Goal: Task Accomplishment & Management: Use online tool/utility

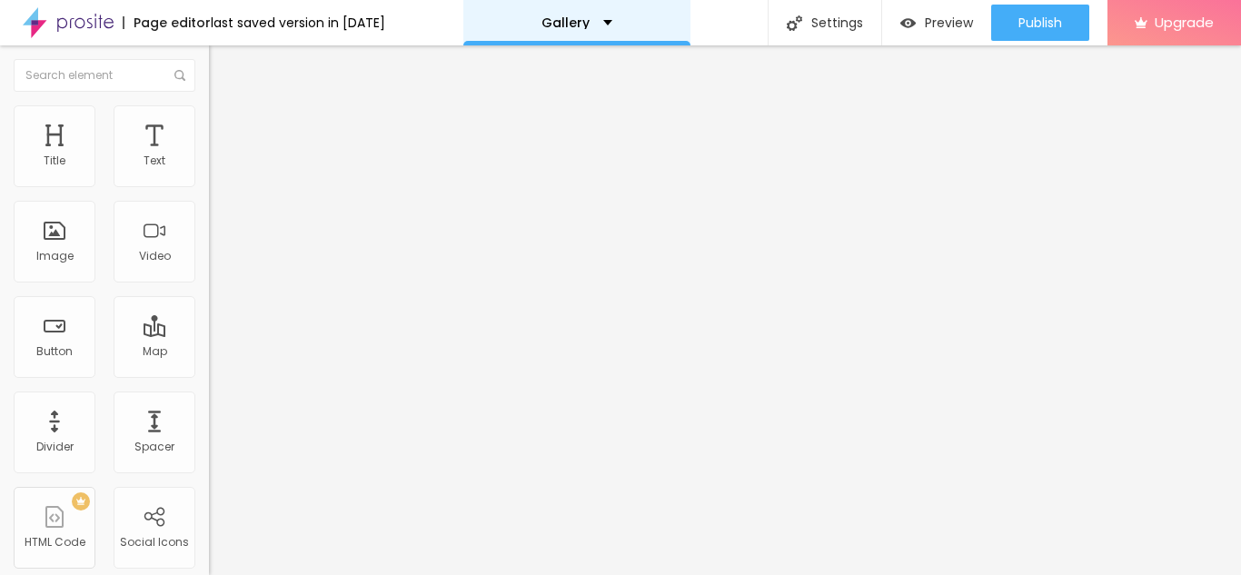
click at [589, 25] on p "Gallery" at bounding box center [565, 22] width 48 height 13
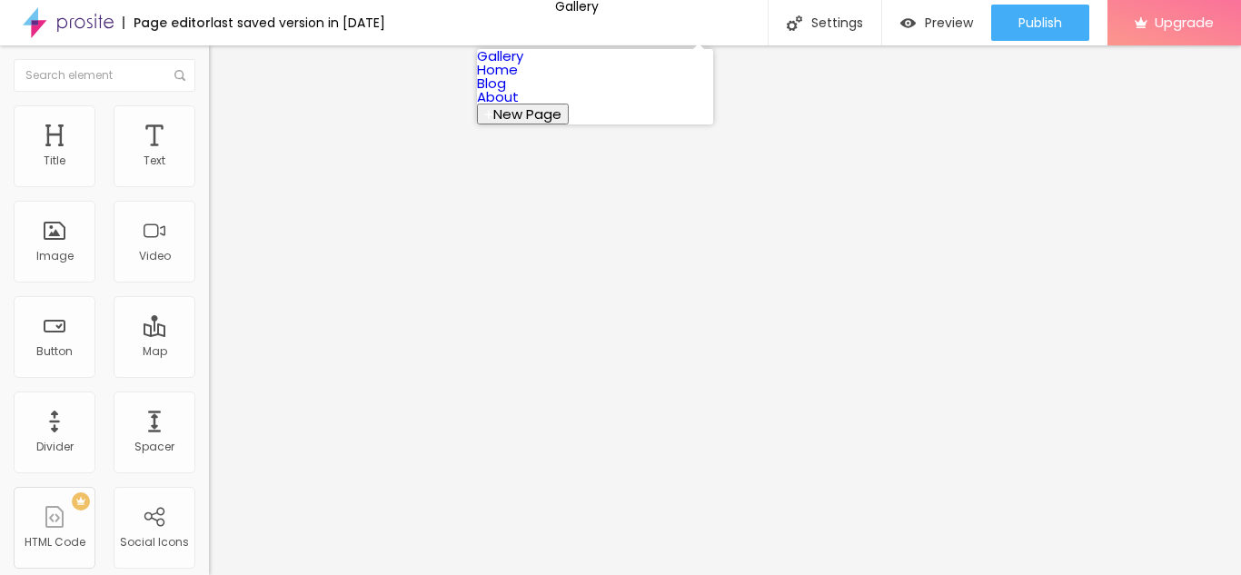
click at [518, 79] on link "Home" at bounding box center [497, 69] width 41 height 19
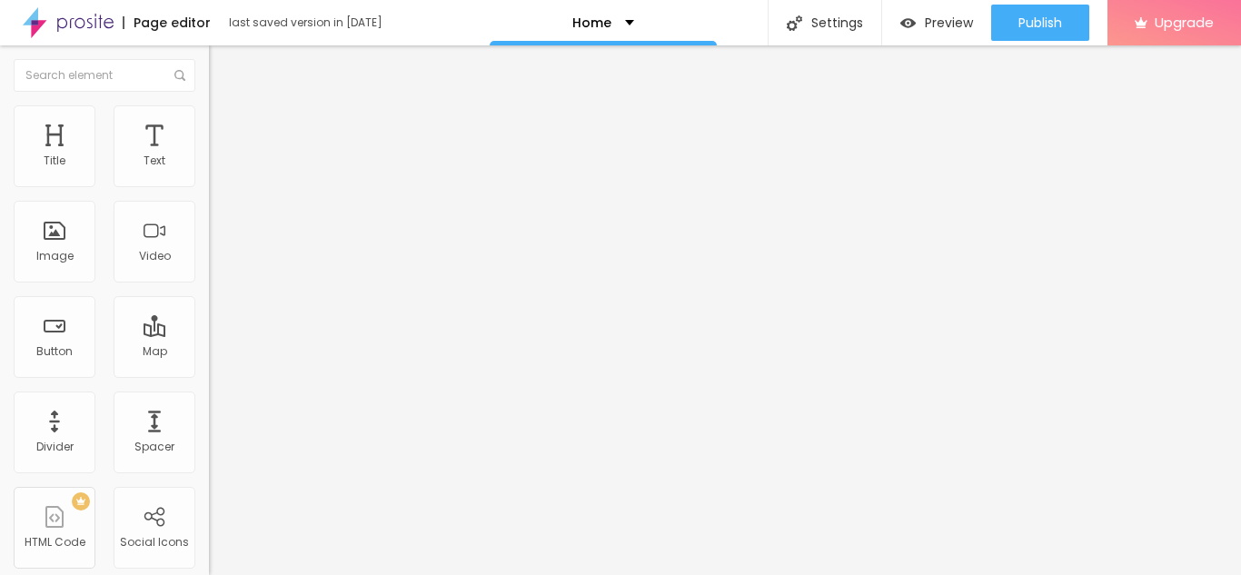
click at [209, 114] on img at bounding box center [217, 113] width 16 height 16
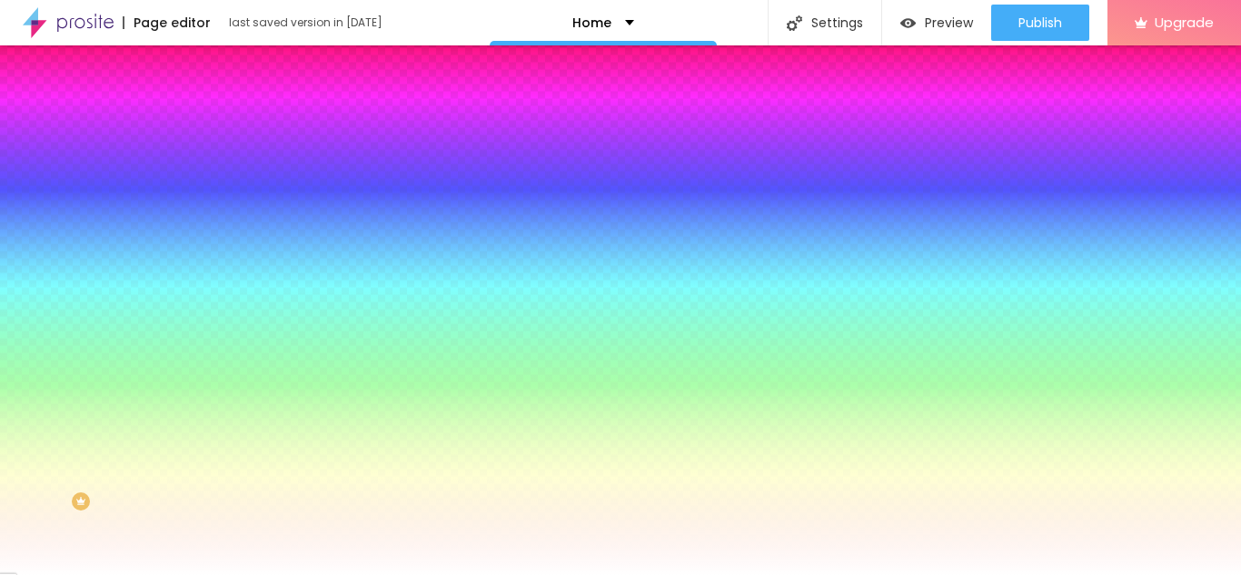
click at [209, 124] on img at bounding box center [217, 132] width 16 height 16
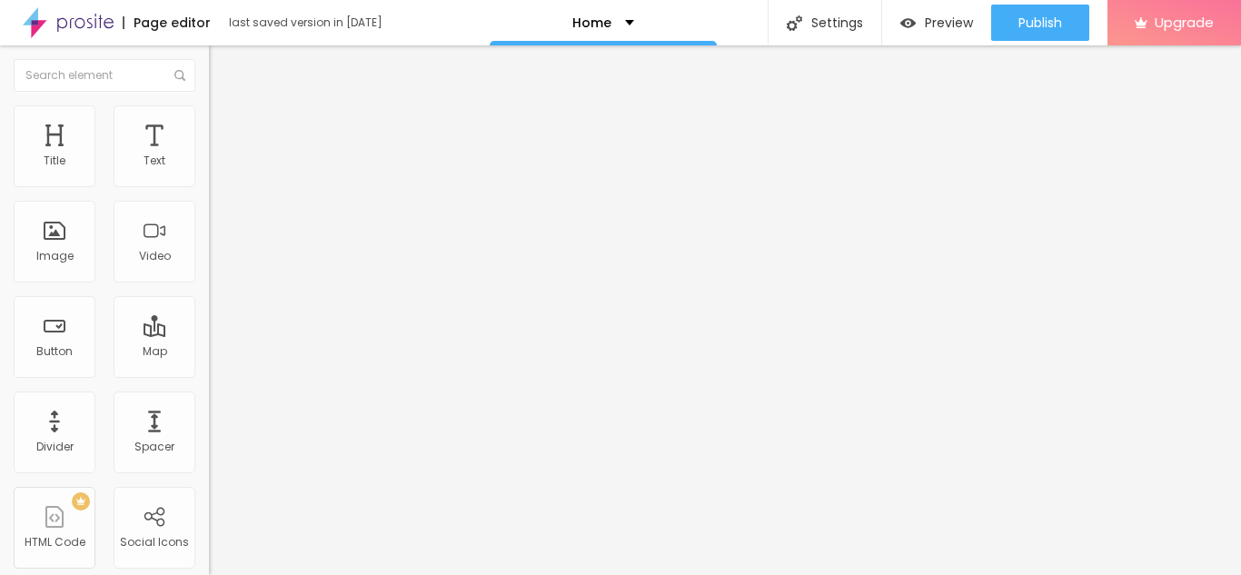
click at [223, 67] on img "button" at bounding box center [230, 66] width 15 height 15
click at [223, 60] on img "button" at bounding box center [230, 66] width 15 height 15
click at [610, 23] on p "Gallery" at bounding box center [592, 22] width 48 height 13
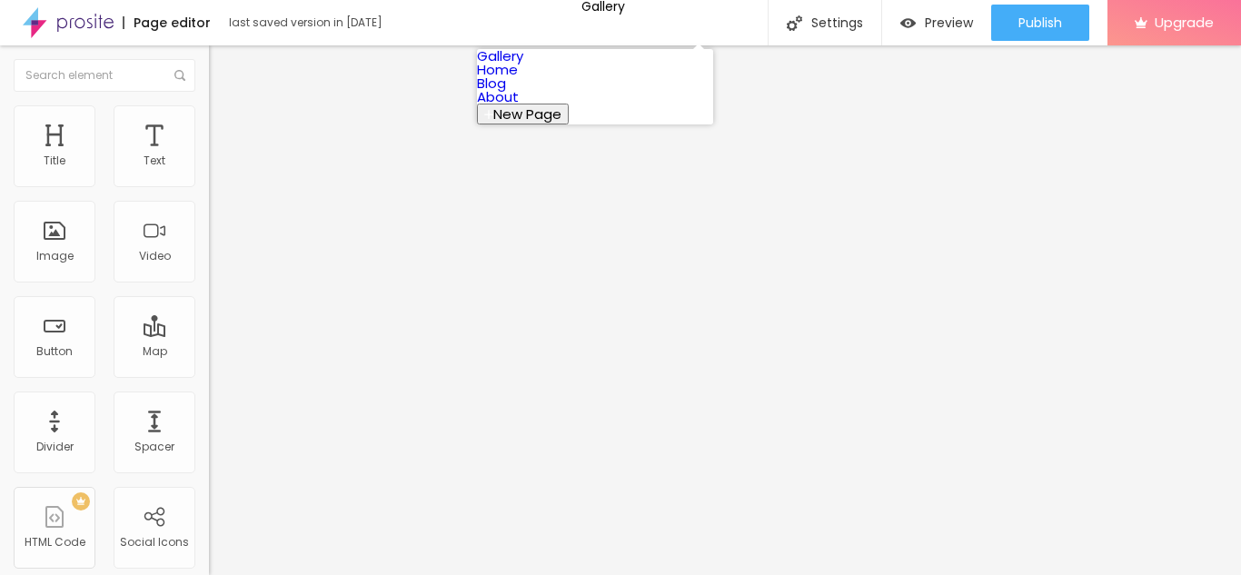
click at [523, 65] on link "Gallery" at bounding box center [500, 55] width 46 height 19
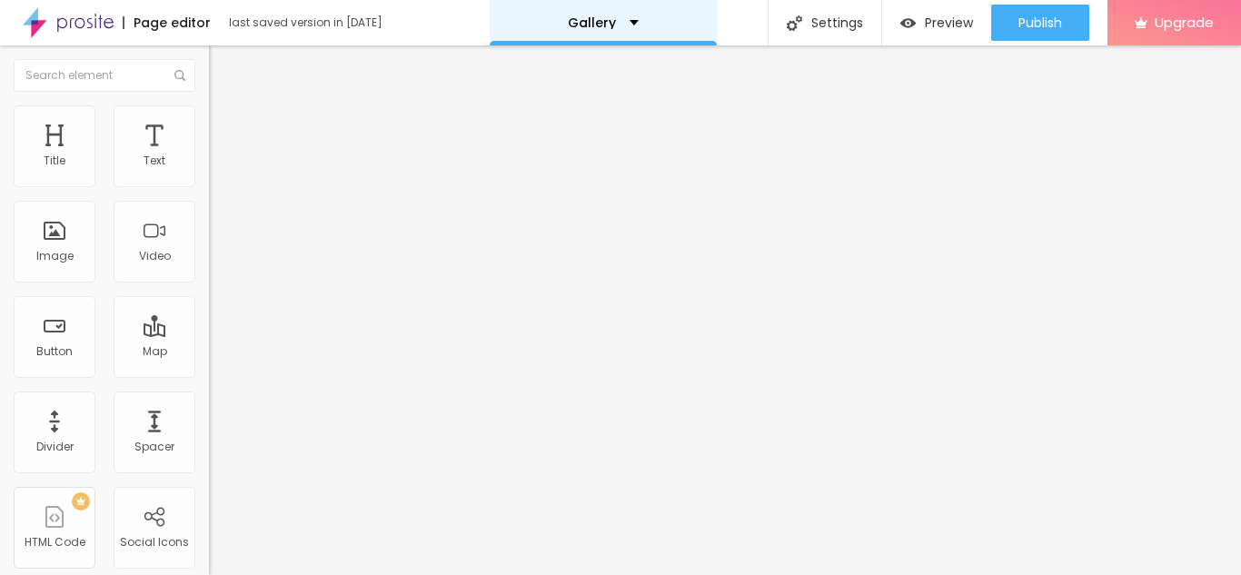
click at [624, 21] on div "Gallery" at bounding box center [603, 22] width 71 height 13
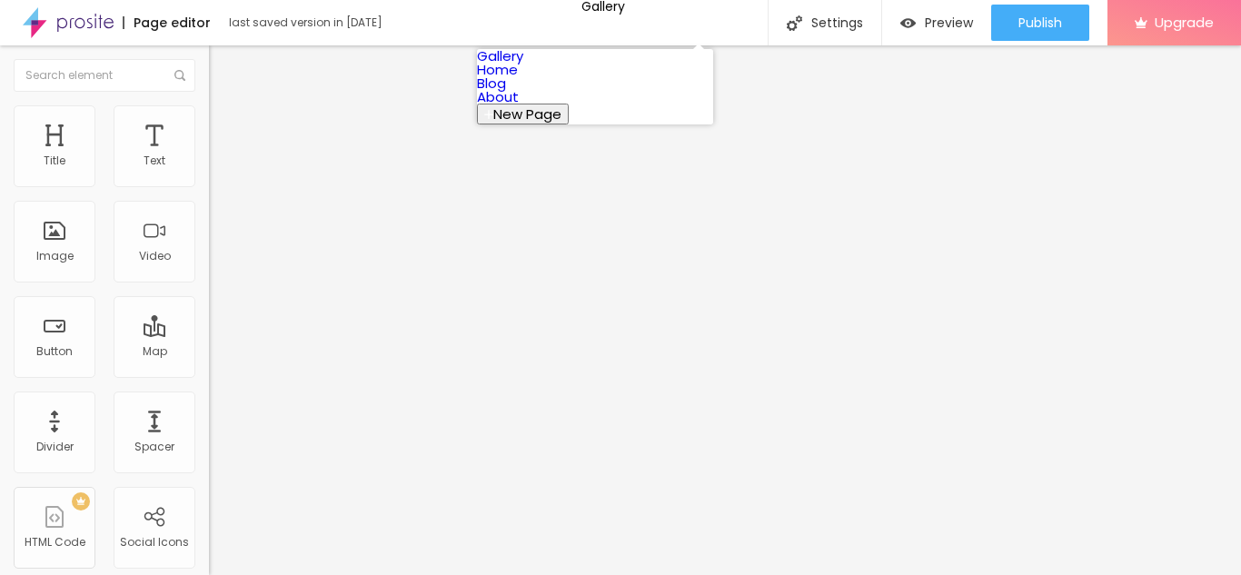
click at [518, 79] on link "Home" at bounding box center [497, 69] width 41 height 19
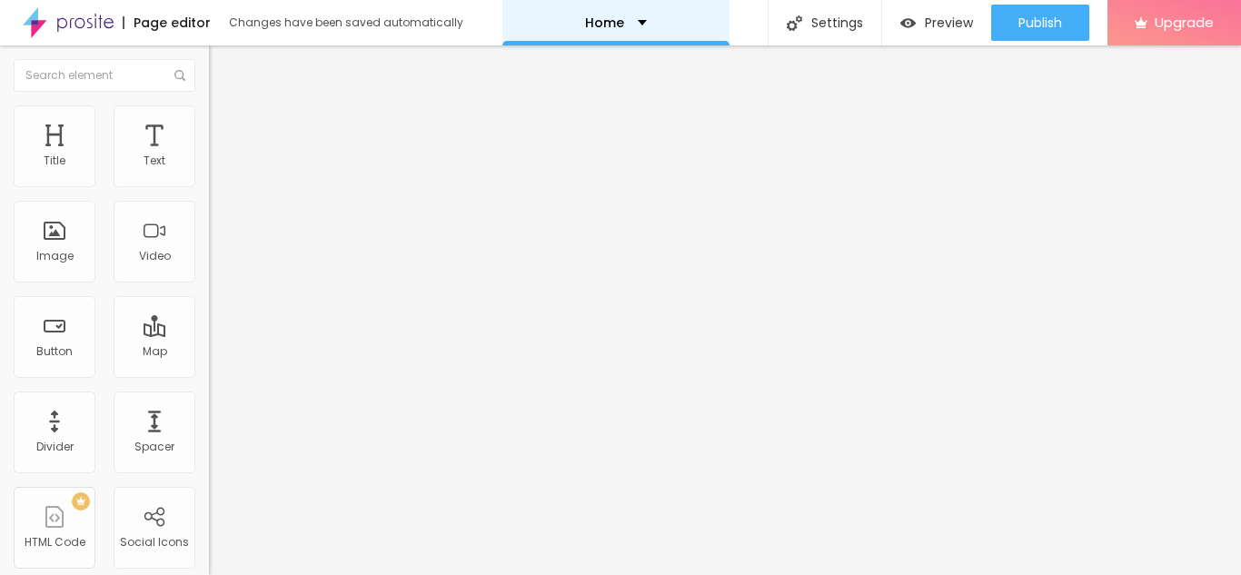
click at [654, 25] on div "Home" at bounding box center [615, 22] width 227 height 45
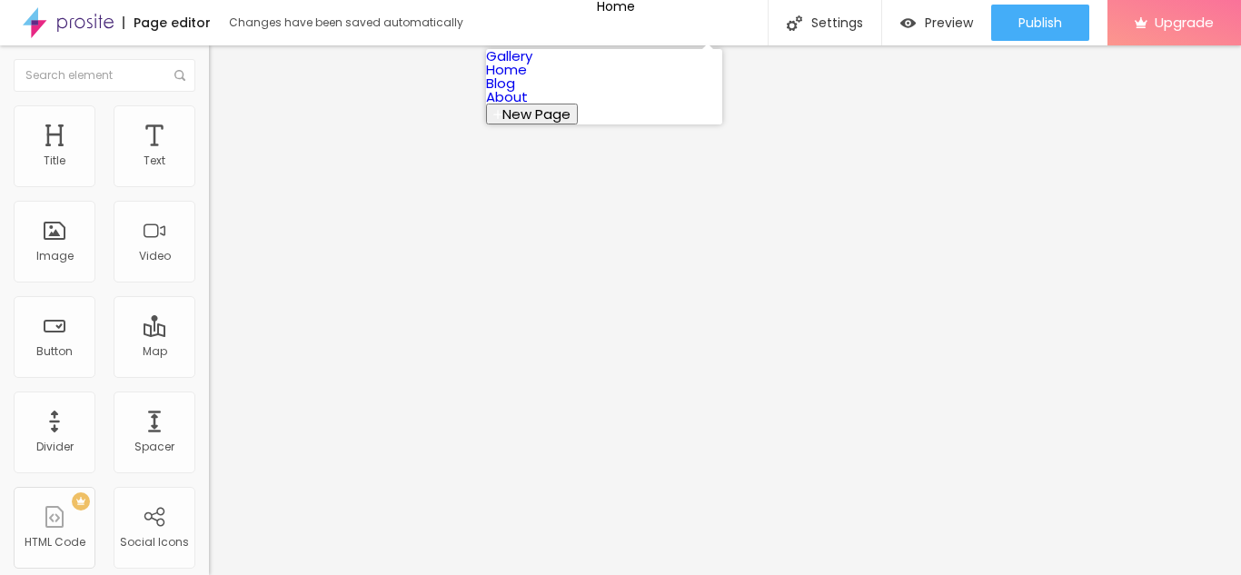
click at [515, 93] on link "Blog" at bounding box center [500, 83] width 29 height 19
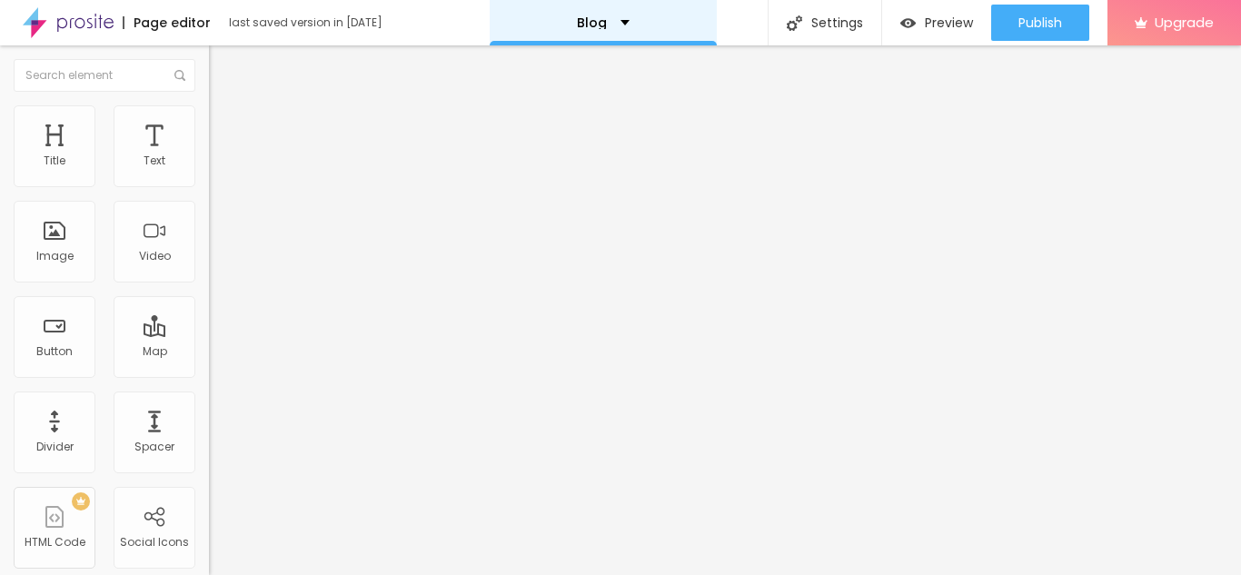
click at [583, 20] on p "Blog" at bounding box center [592, 22] width 30 height 13
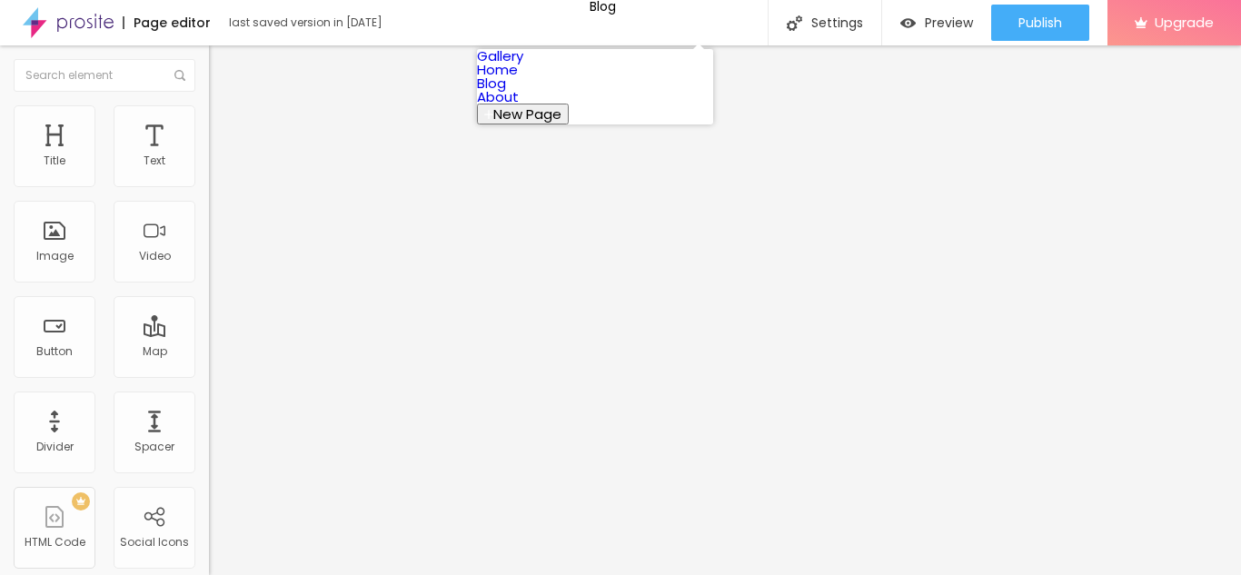
click at [519, 106] on link "About" at bounding box center [498, 96] width 42 height 19
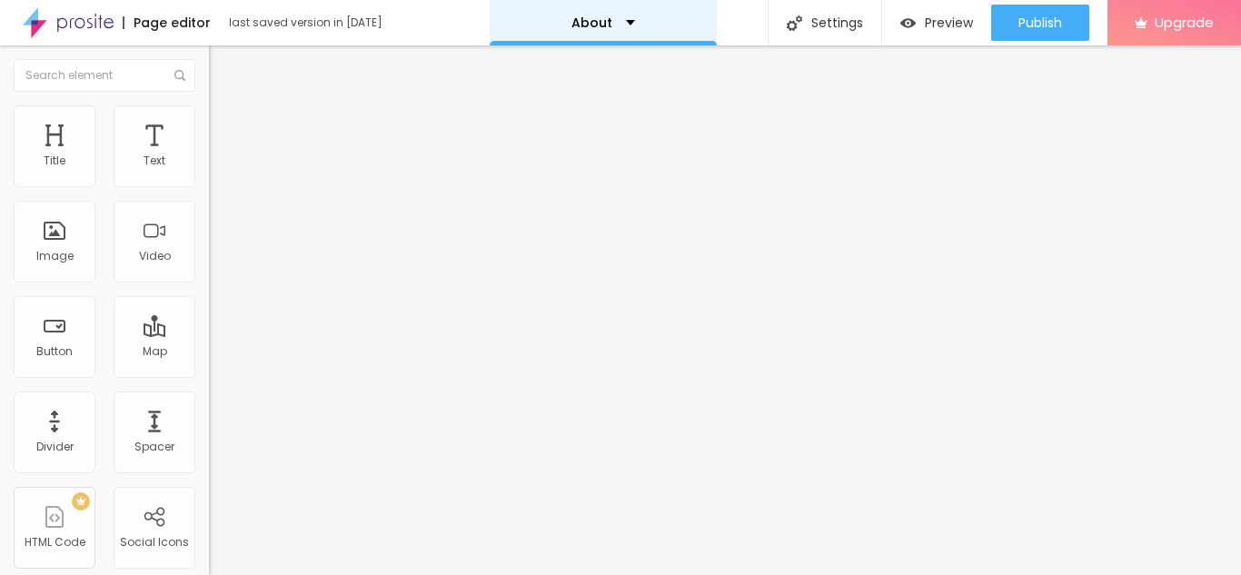
click at [598, 24] on p "About" at bounding box center [591, 22] width 41 height 13
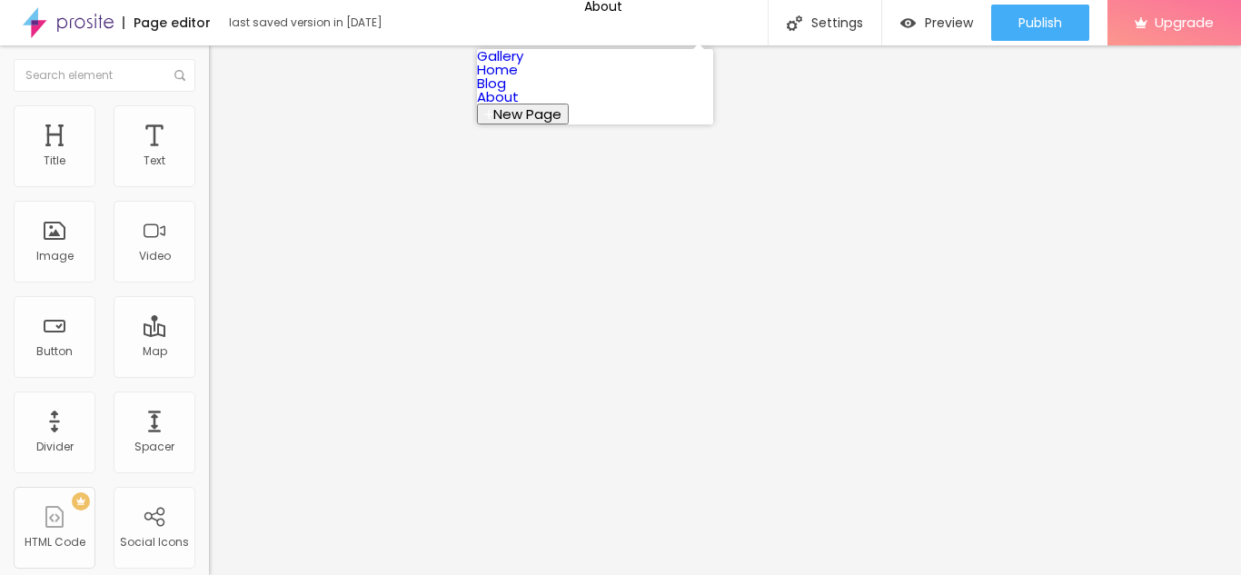
click at [506, 93] on link "Blog" at bounding box center [491, 83] width 29 height 19
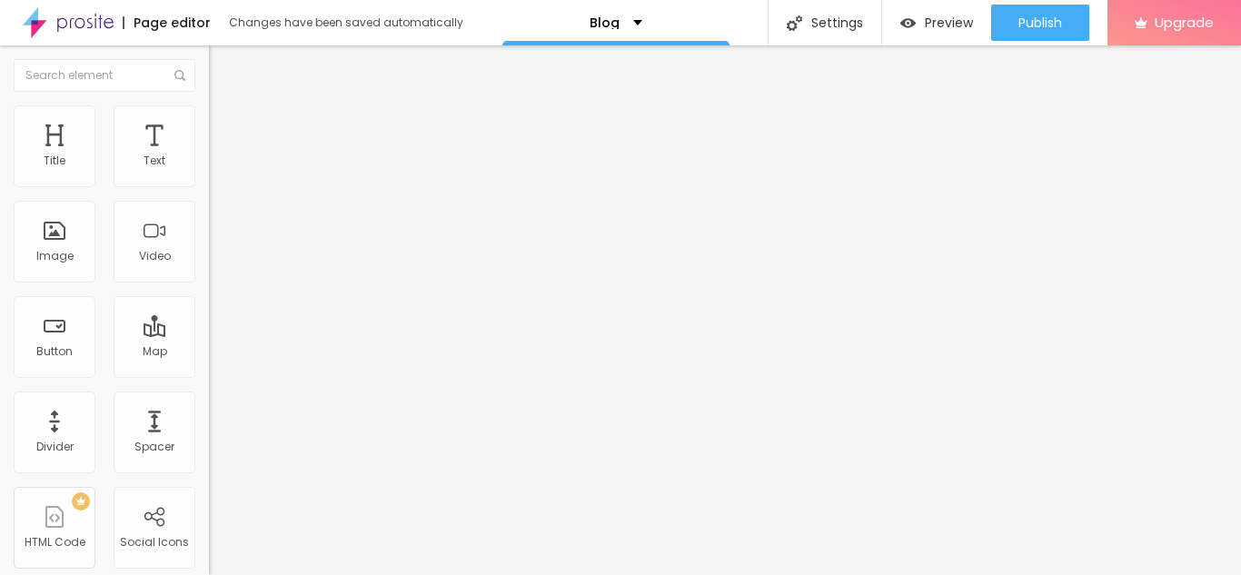
click at [223, 61] on img "button" at bounding box center [230, 66] width 15 height 15
click at [618, 20] on div "Blog" at bounding box center [615, 22] width 53 height 13
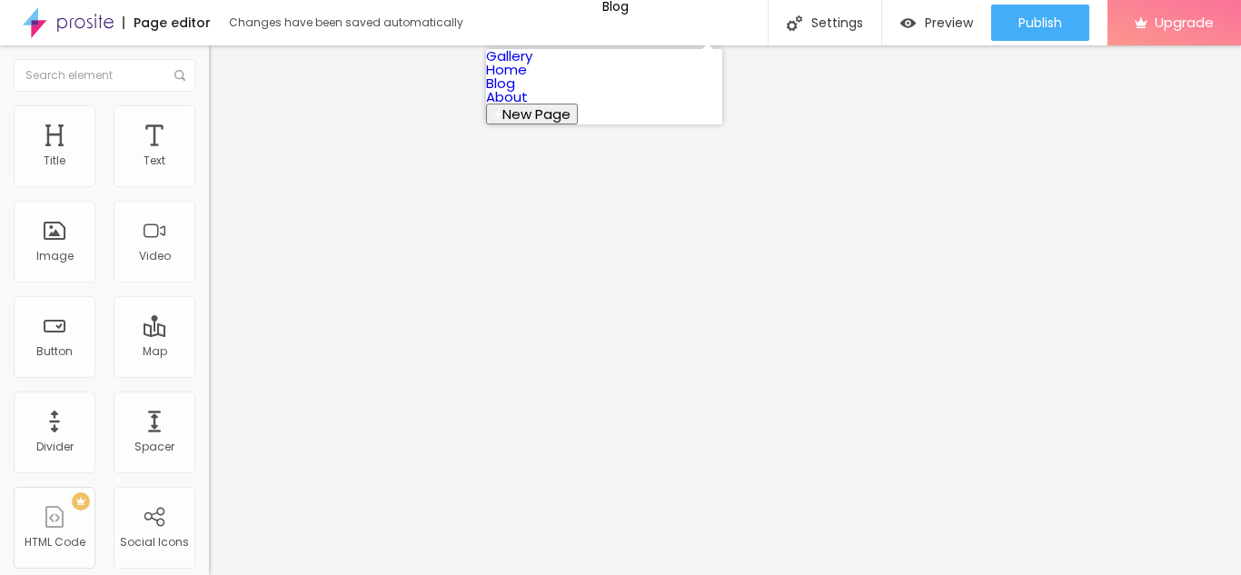
click at [527, 79] on link "Home" at bounding box center [506, 69] width 41 height 19
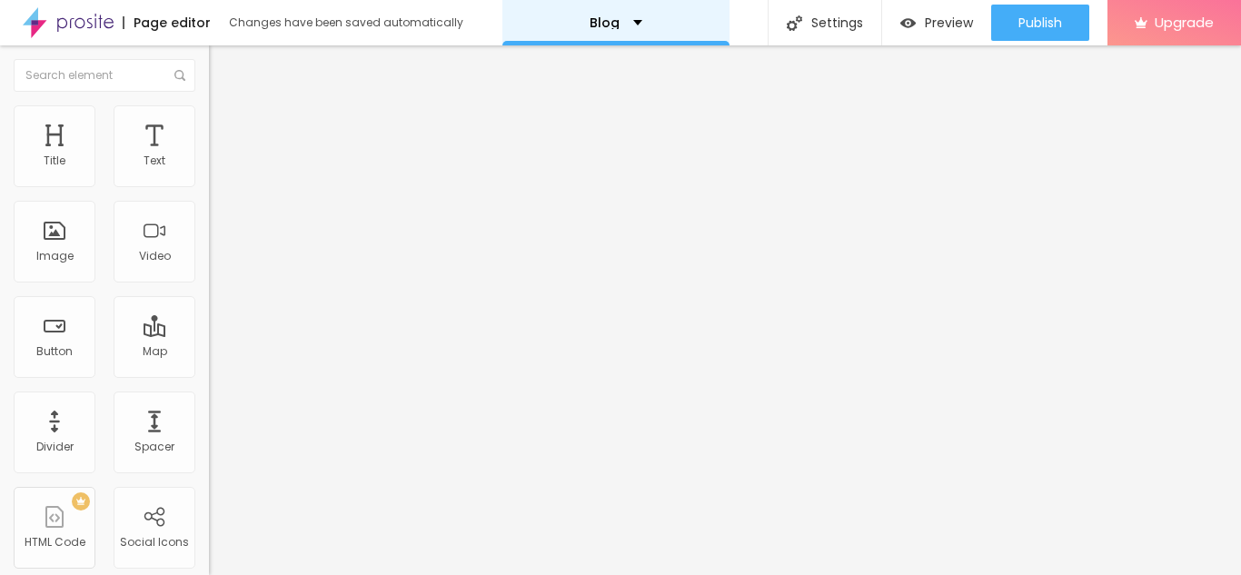
click at [623, 29] on div "Blog" at bounding box center [615, 22] width 227 height 45
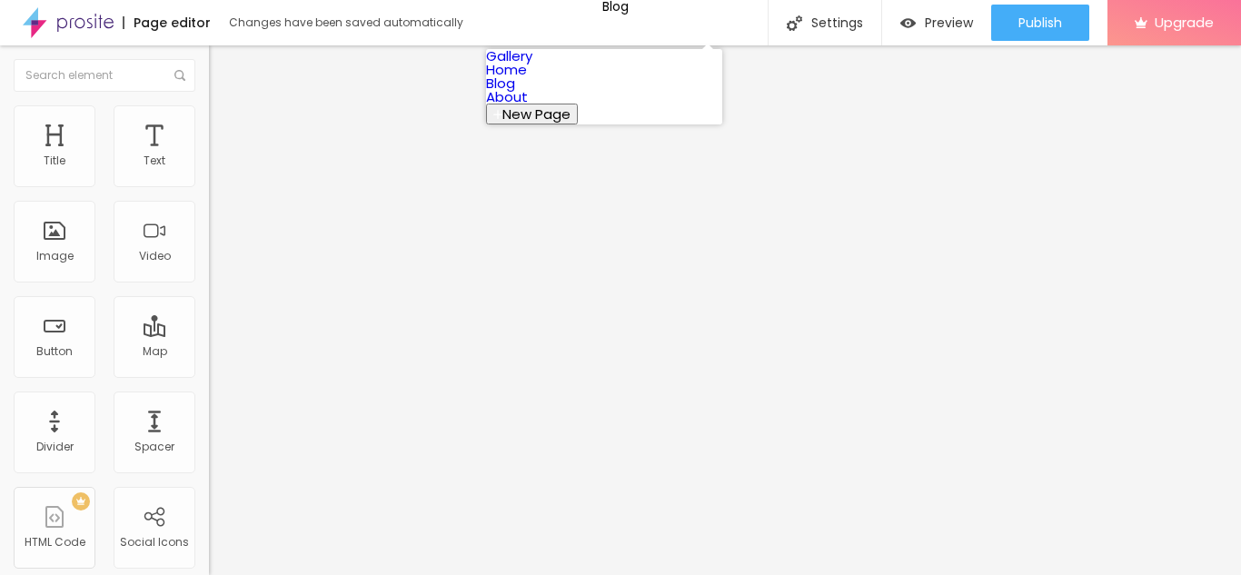
click at [527, 79] on link "Home" at bounding box center [506, 69] width 41 height 19
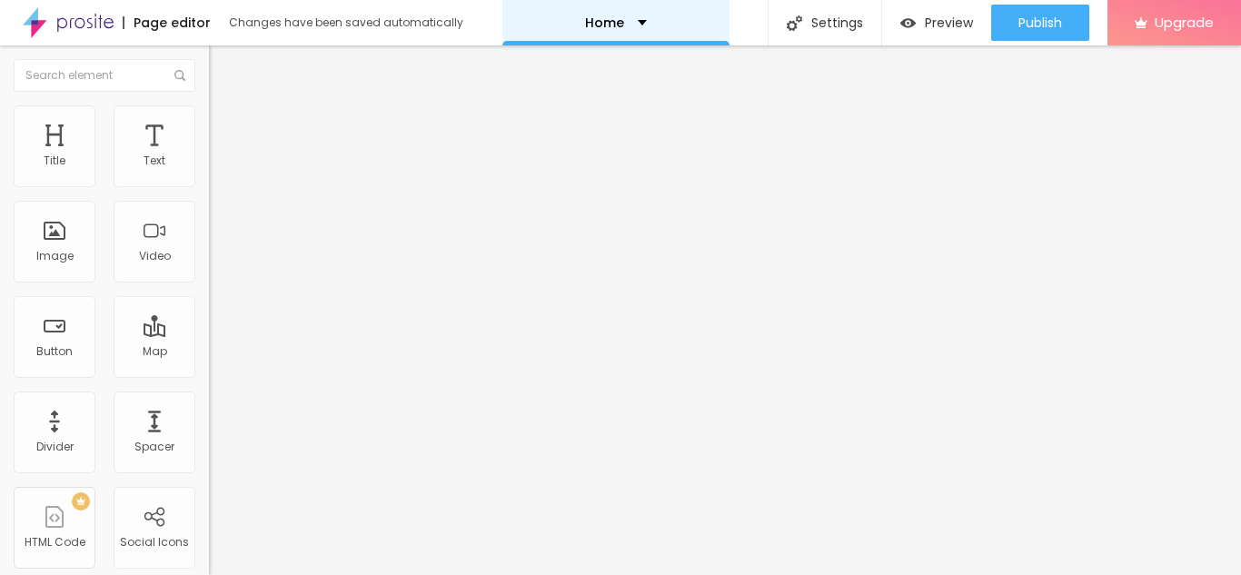
click at [615, 38] on div "Home" at bounding box center [615, 22] width 227 height 45
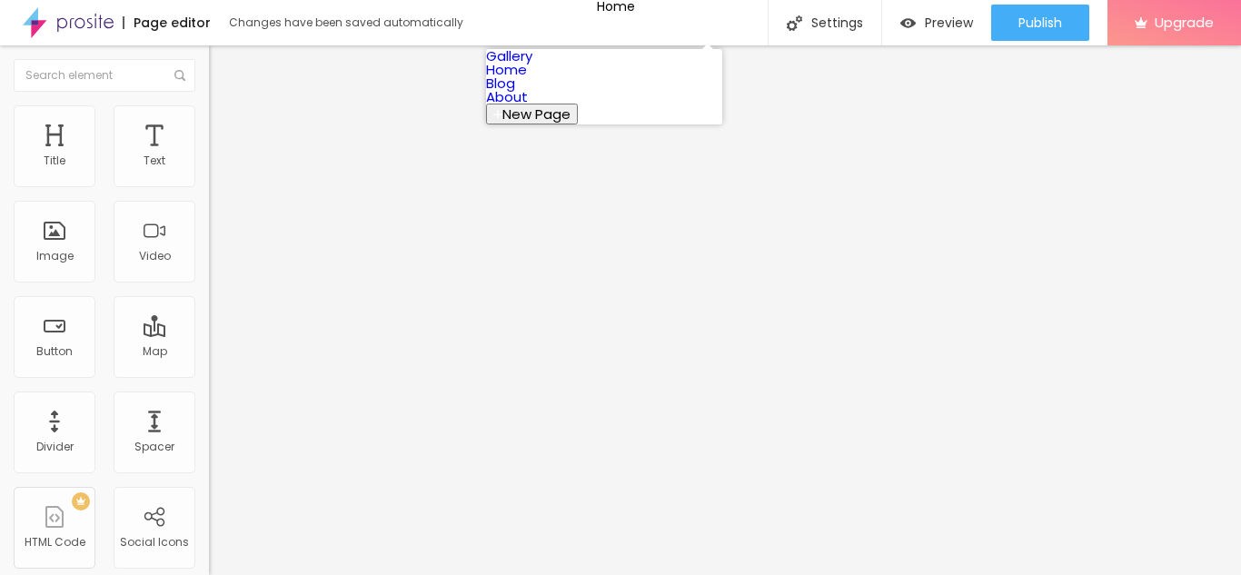
click at [515, 93] on link "Blog" at bounding box center [500, 83] width 29 height 19
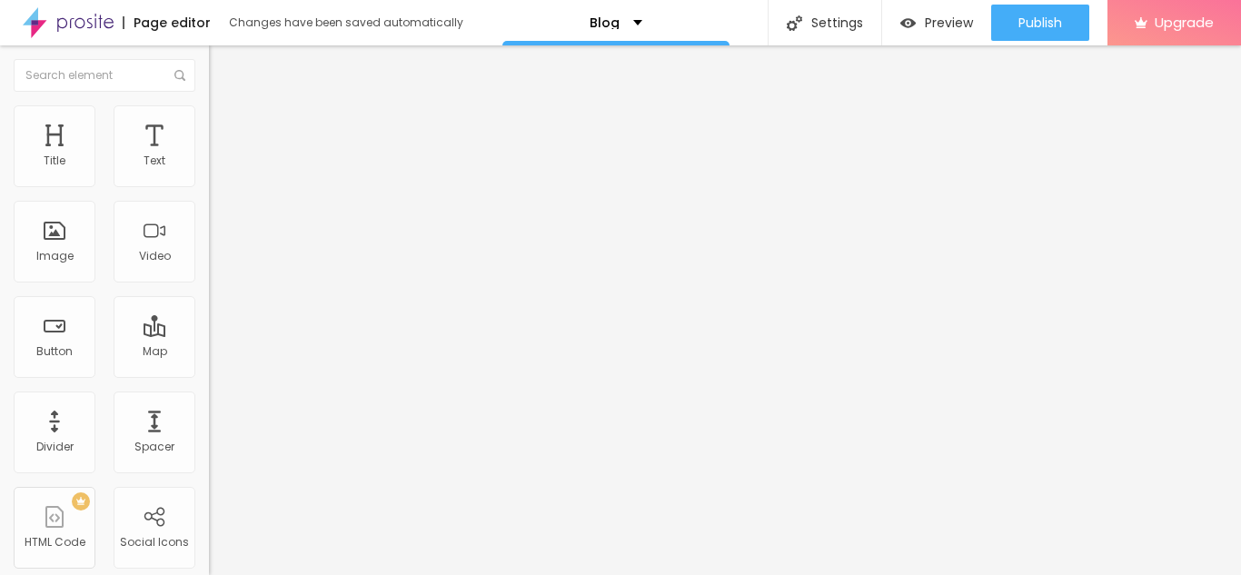
click at [223, 69] on img "button" at bounding box center [230, 66] width 15 height 15
click at [209, 110] on img at bounding box center [217, 113] width 16 height 16
click at [209, 124] on ul "Style Advanced" at bounding box center [313, 105] width 209 height 36
click at [209, 102] on img at bounding box center [217, 95] width 16 height 16
click at [209, 118] on ul "Content Style Advanced" at bounding box center [313, 114] width 209 height 54
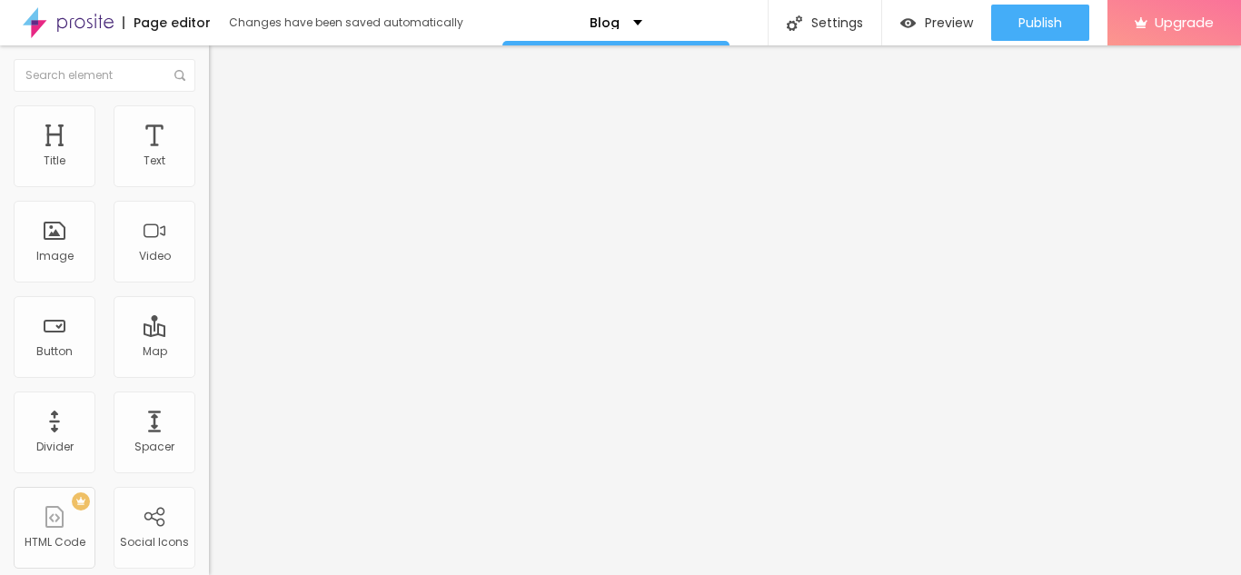
click at [209, 124] on li "Advanced" at bounding box center [313, 133] width 209 height 18
click at [209, 116] on img at bounding box center [217, 113] width 16 height 16
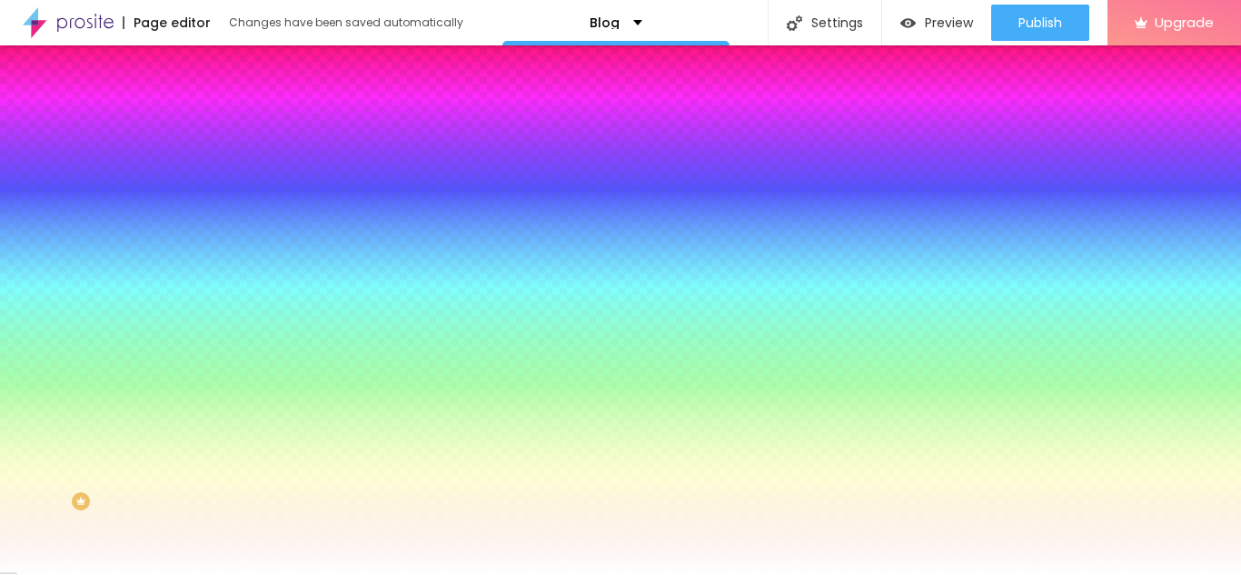
click at [209, 105] on li "Content" at bounding box center [313, 96] width 209 height 18
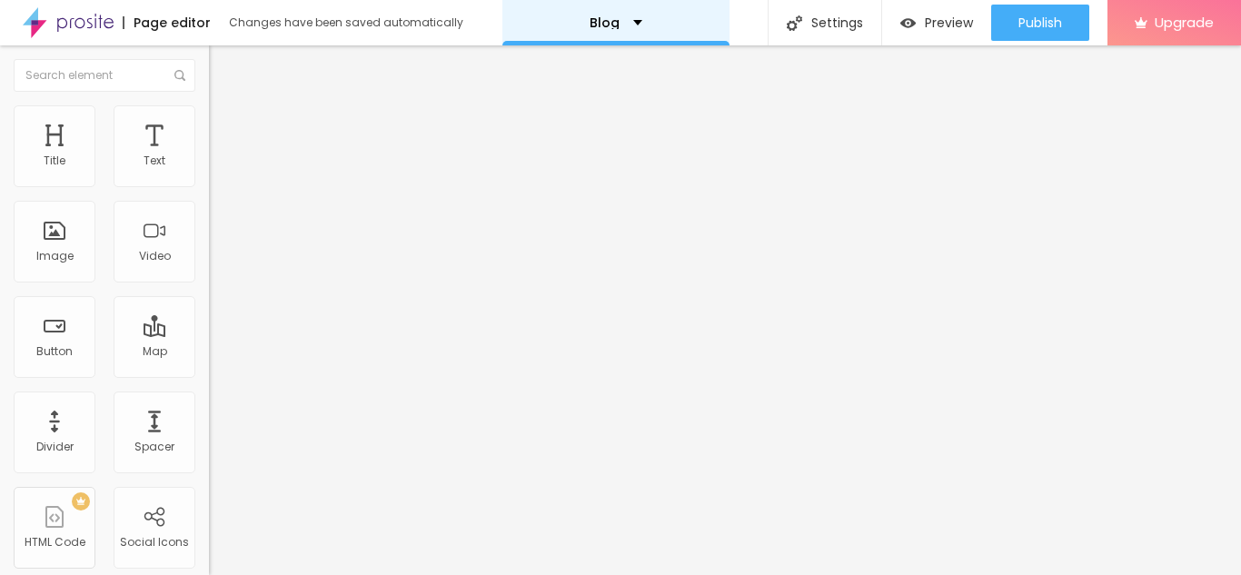
click at [612, 35] on div "Blog" at bounding box center [615, 22] width 227 height 45
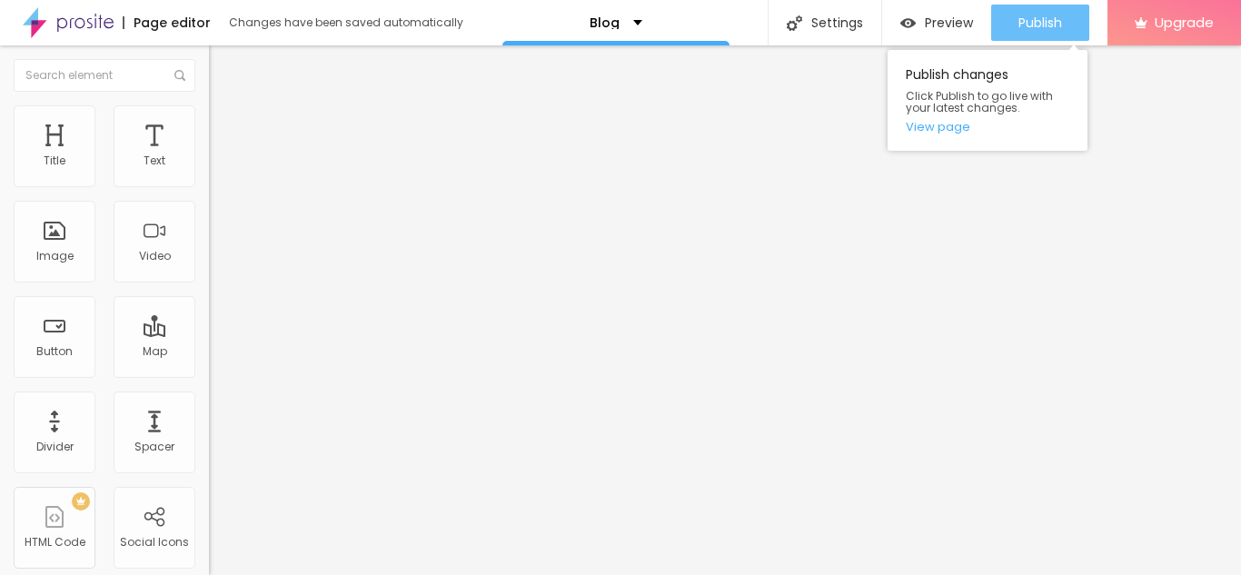
click at [1053, 22] on span "Publish" at bounding box center [1040, 22] width 44 height 15
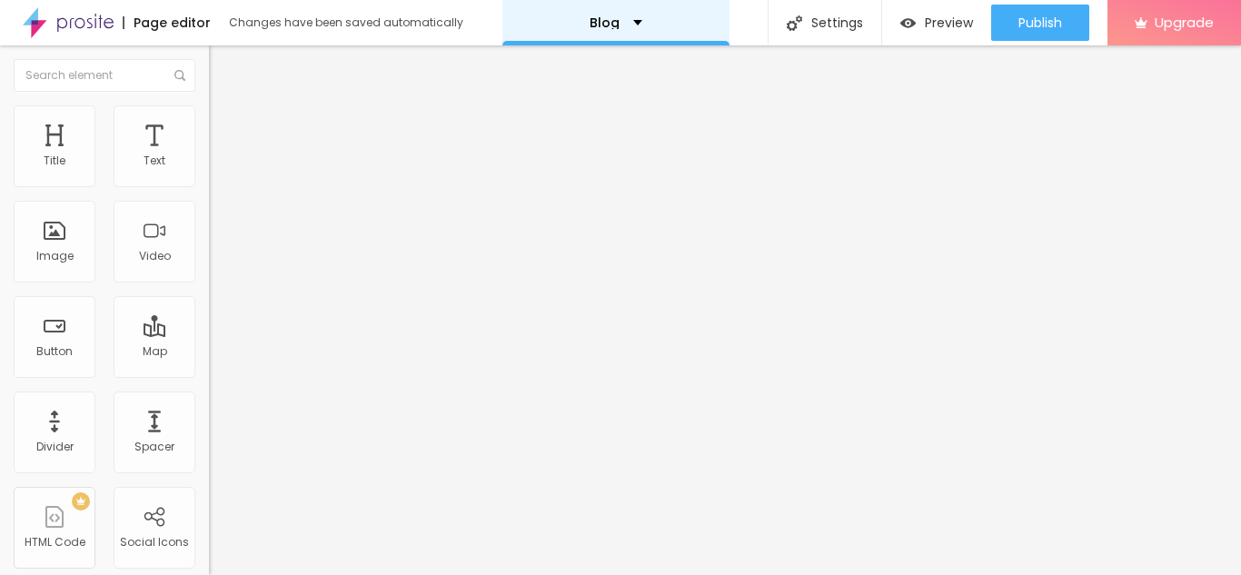
click at [606, 20] on p "Blog" at bounding box center [604, 22] width 30 height 13
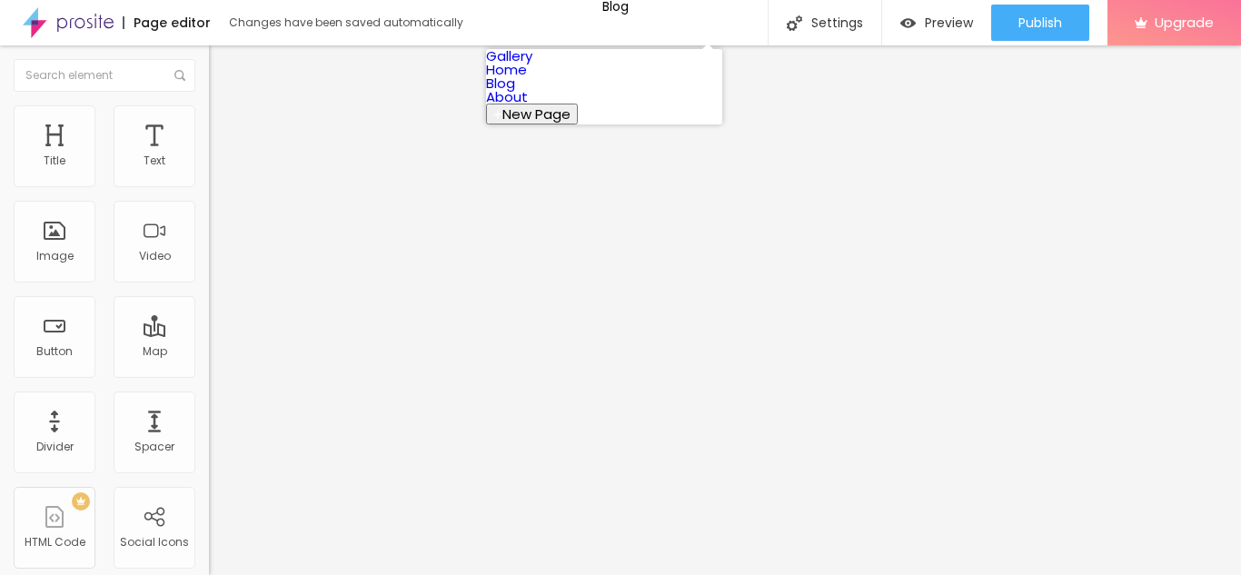
click at [515, 93] on link "Blog" at bounding box center [500, 83] width 29 height 19
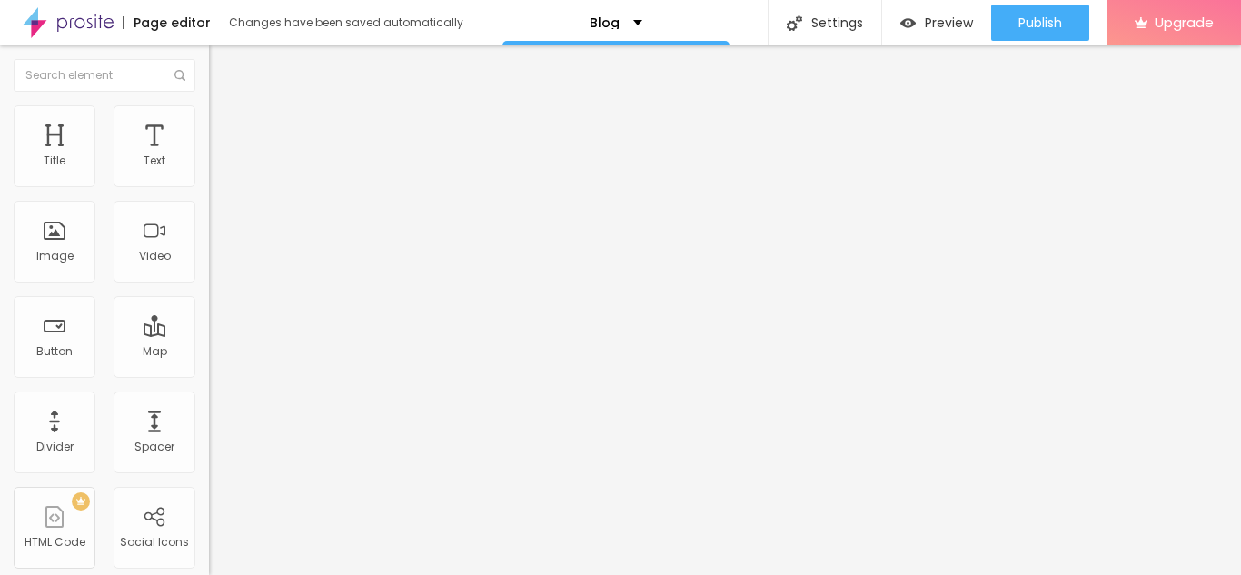
click at [209, 117] on img at bounding box center [217, 113] width 16 height 16
type input "9"
type input "12"
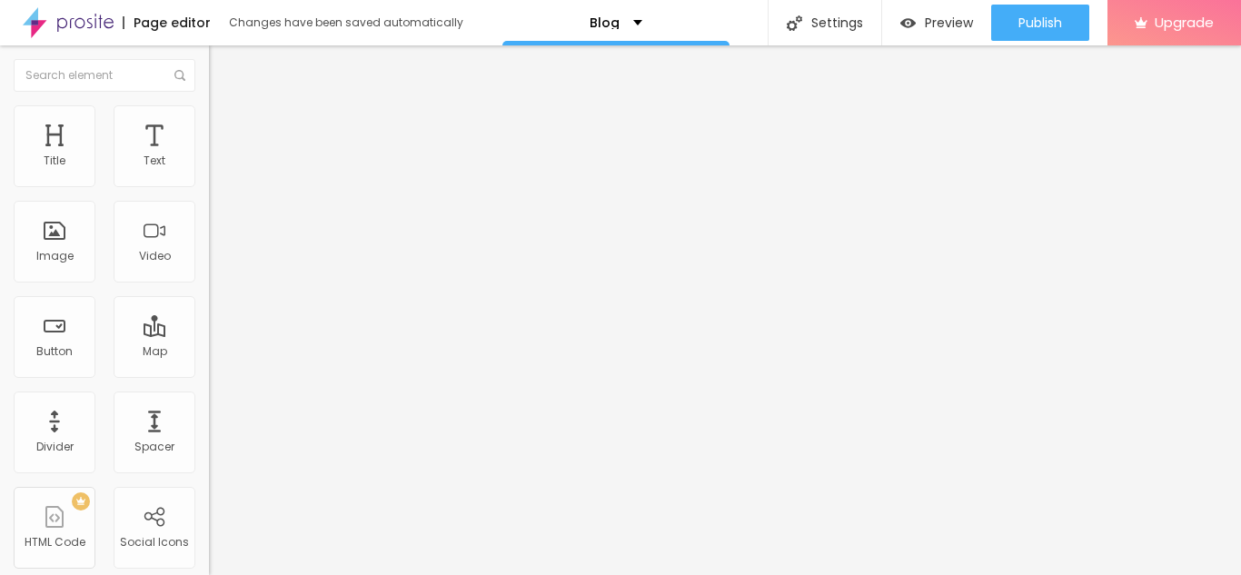
type input "13"
type input "14"
type input "16"
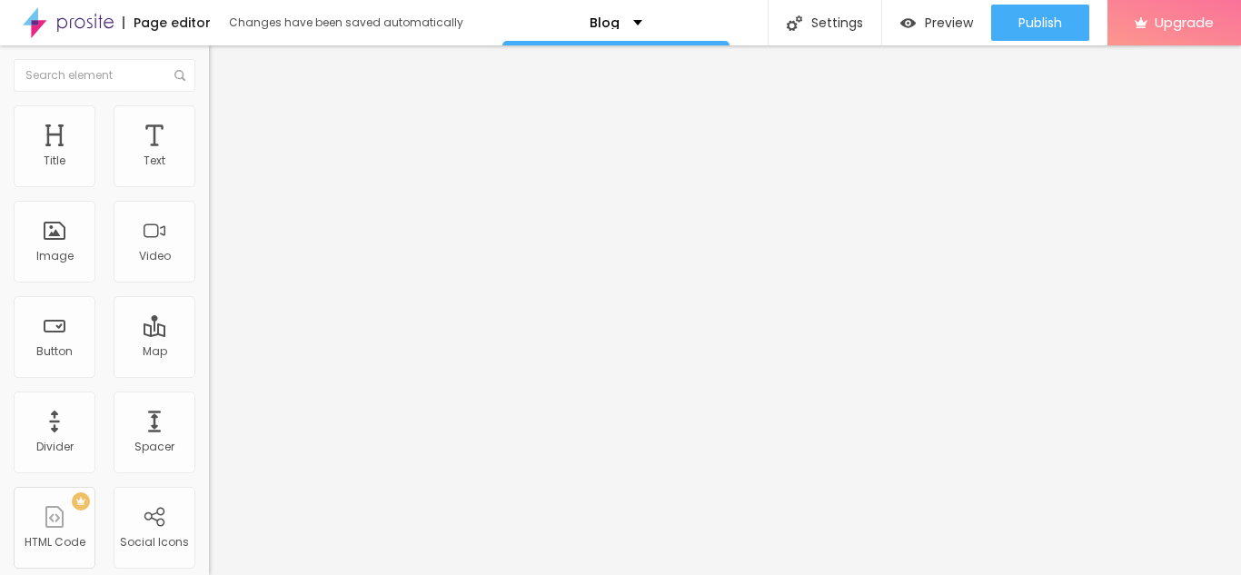
type input "16"
type input "19"
type input "20"
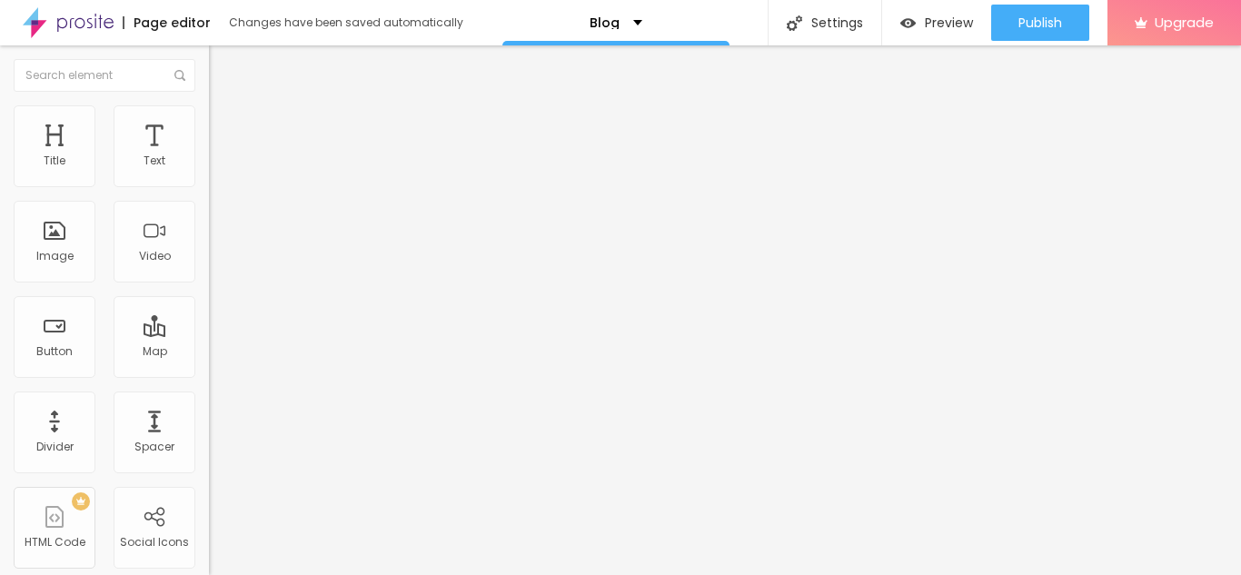
type input "23"
type input "24"
type input "25"
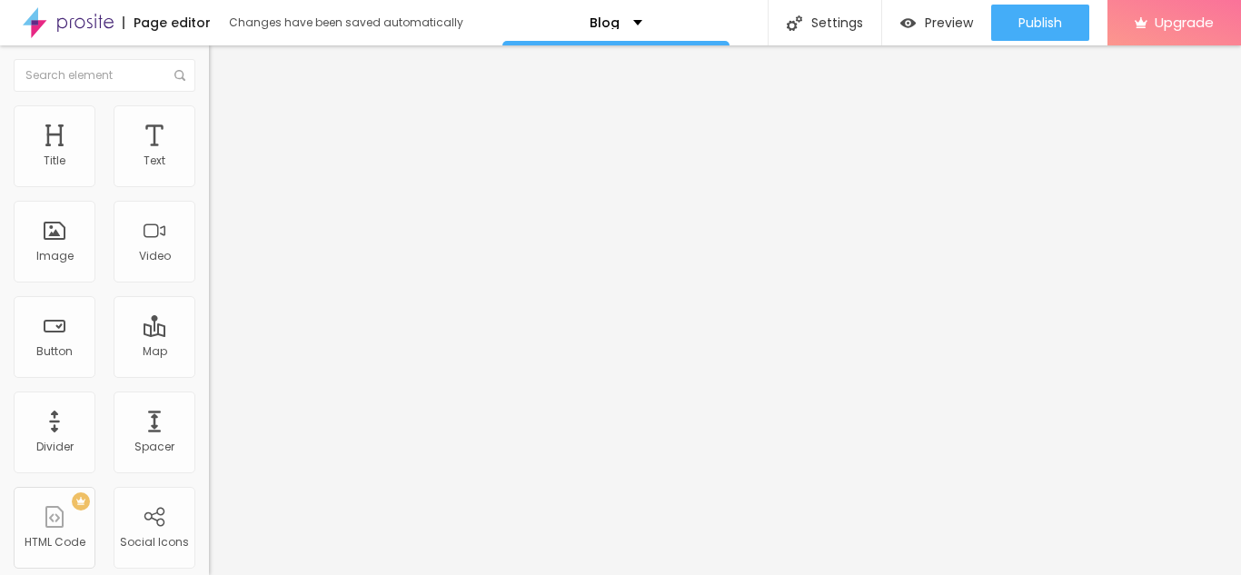
type input "25"
type input "26"
type input "27"
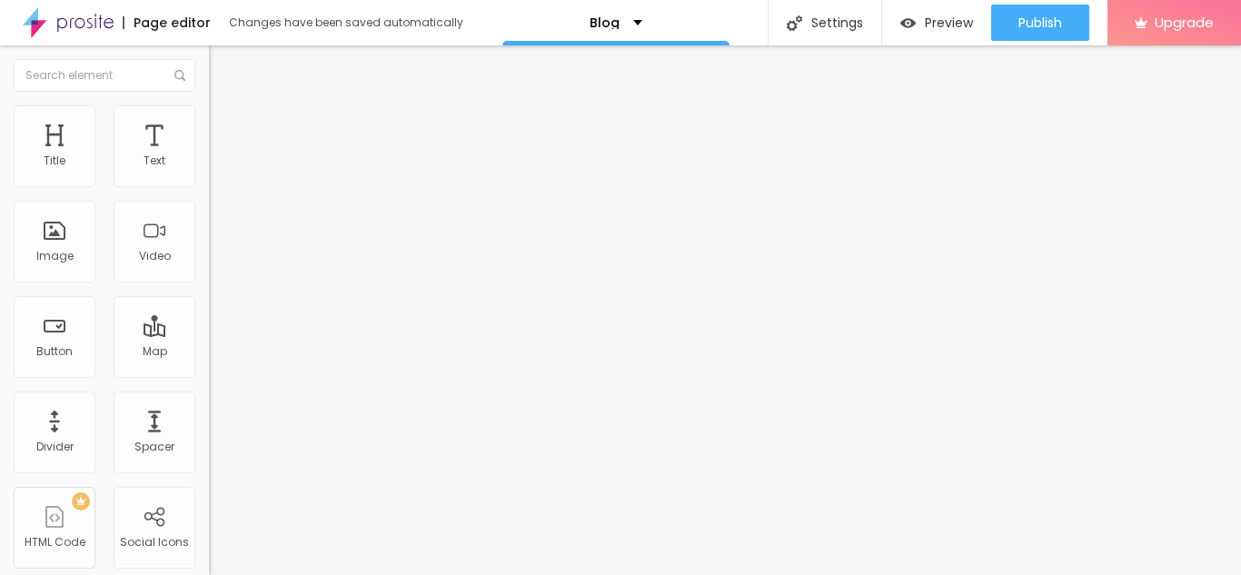
type input "28"
type input "27"
type input "26"
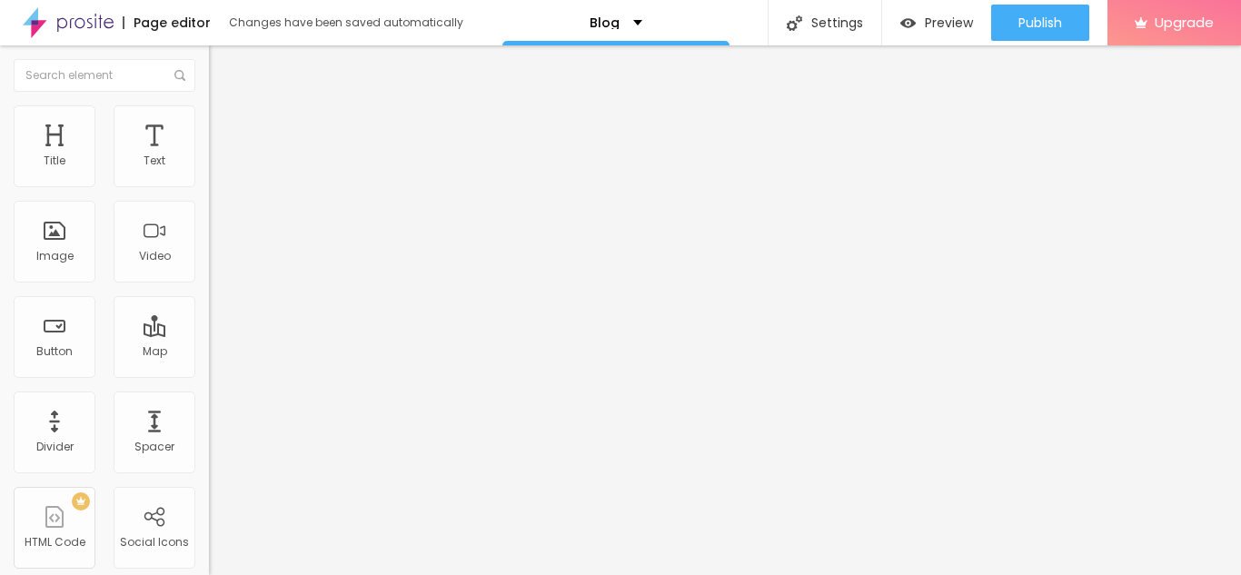
type input "26"
type input "23"
type input "19"
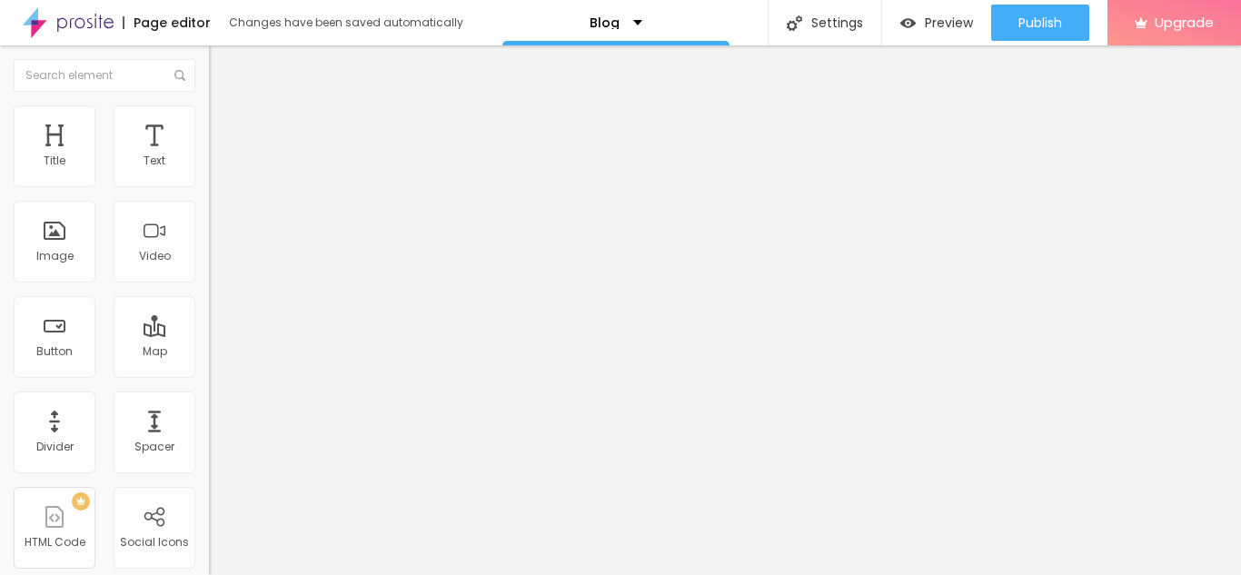
type input "17"
type input "16"
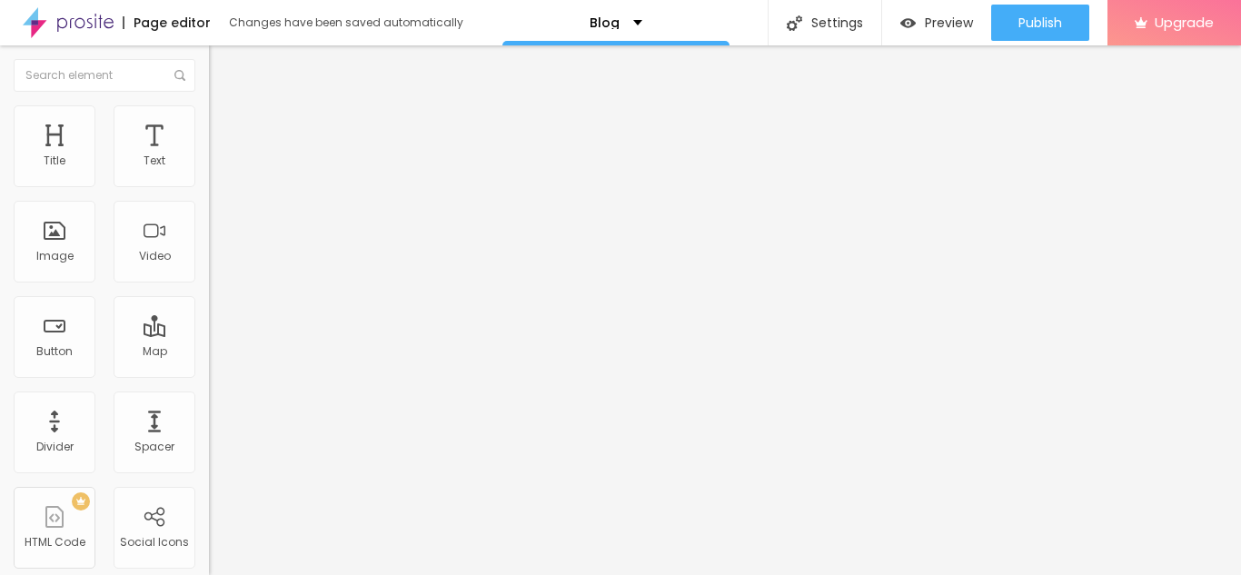
click at [209, 334] on input "range" at bounding box center [267, 341] width 117 height 15
click at [209, 124] on ul "Style Advanced" at bounding box center [313, 105] width 209 height 36
click at [225, 107] on span "Style" at bounding box center [238, 99] width 26 height 15
click at [209, 156] on span "Add image" at bounding box center [246, 148] width 74 height 15
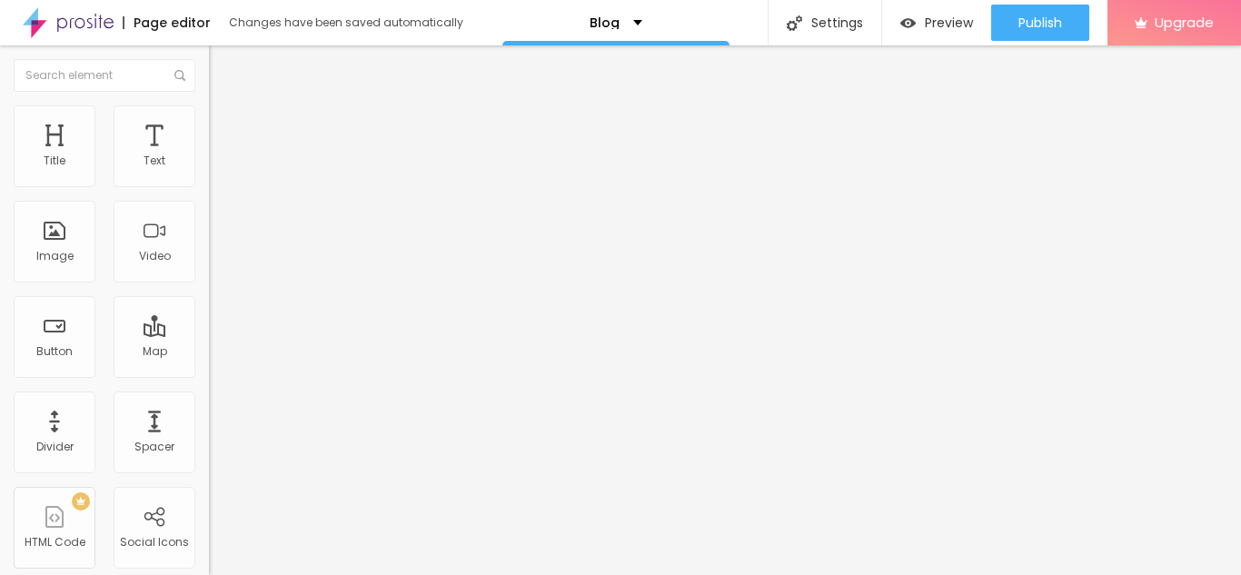
click at [209, 284] on span "Original" at bounding box center [231, 276] width 44 height 15
click at [209, 306] on span "Default" at bounding box center [228, 298] width 39 height 15
click at [209, 295] on span "Cinema" at bounding box center [231, 287] width 45 height 15
click at [209, 334] on span "Original" at bounding box center [231, 326] width 44 height 15
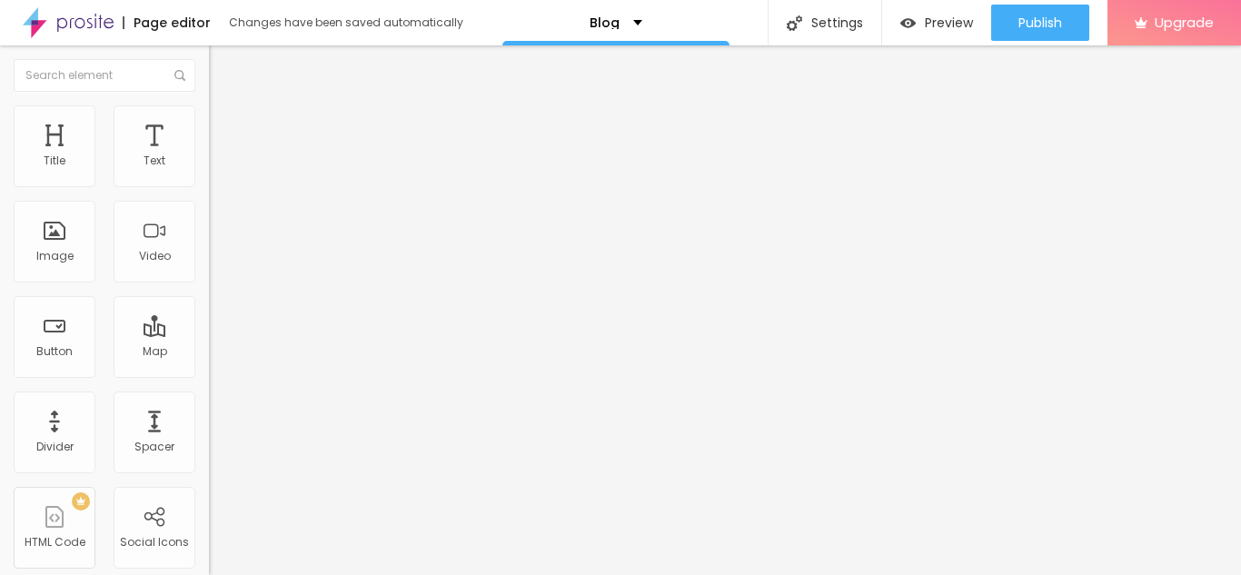
click at [209, 183] on input "text" at bounding box center [318, 174] width 218 height 18
type input "Kewal Ahuja SGF franchise scam highlighting investor complaints and financial m…"
click at [209, 117] on img at bounding box center [217, 113] width 16 height 16
type input "80"
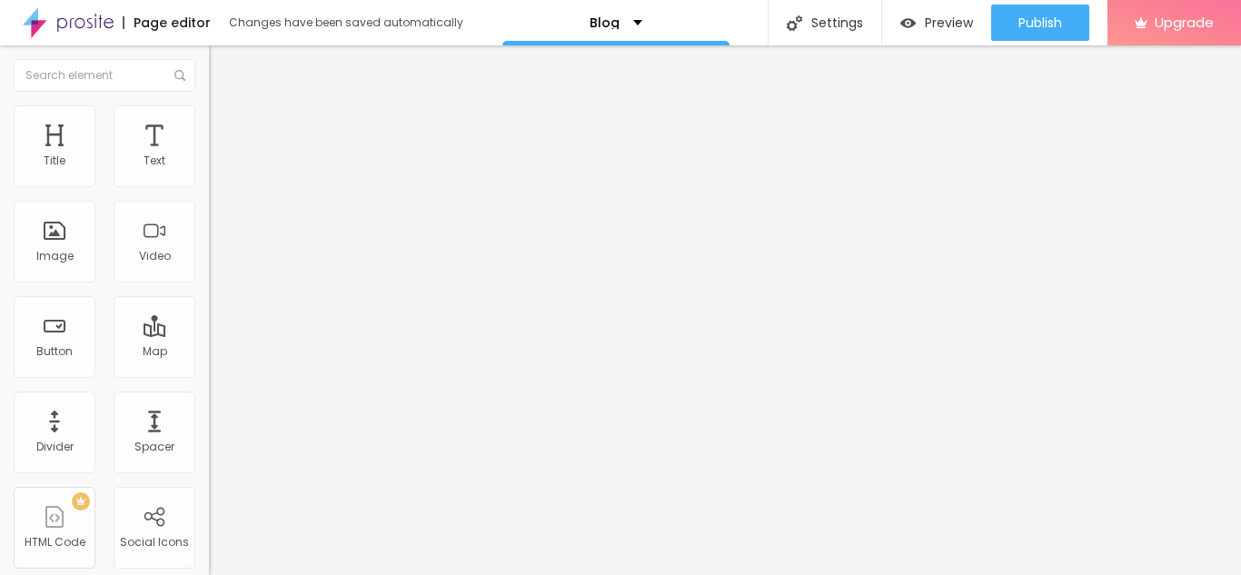
type input "75"
type input "70"
type input "65"
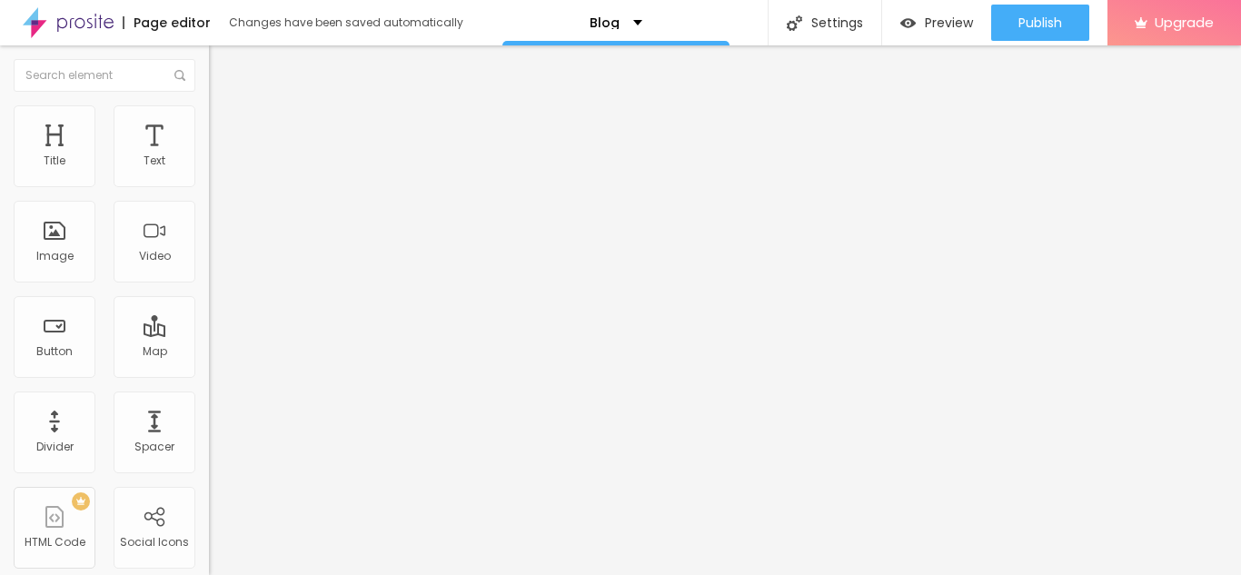
type input "65"
type input "60"
type input "55"
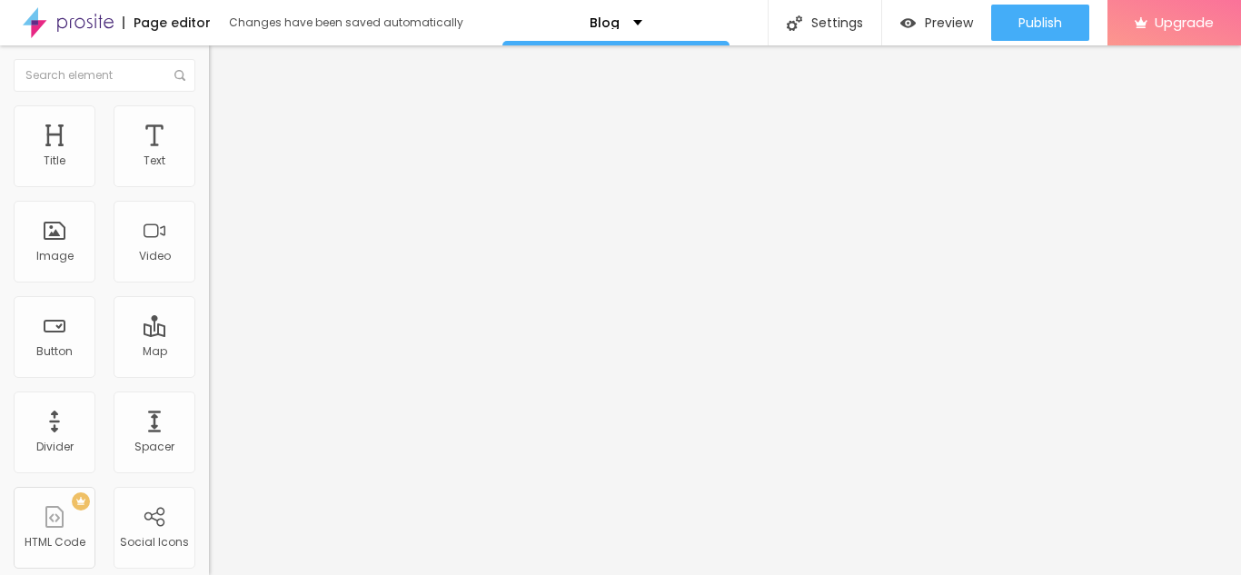
type input "50"
drag, startPoint x: 150, startPoint y: 192, endPoint x: 98, endPoint y: 197, distance: 52.1
type input "50"
click at [209, 186] on input "range" at bounding box center [267, 179] width 117 height 15
type input "45"
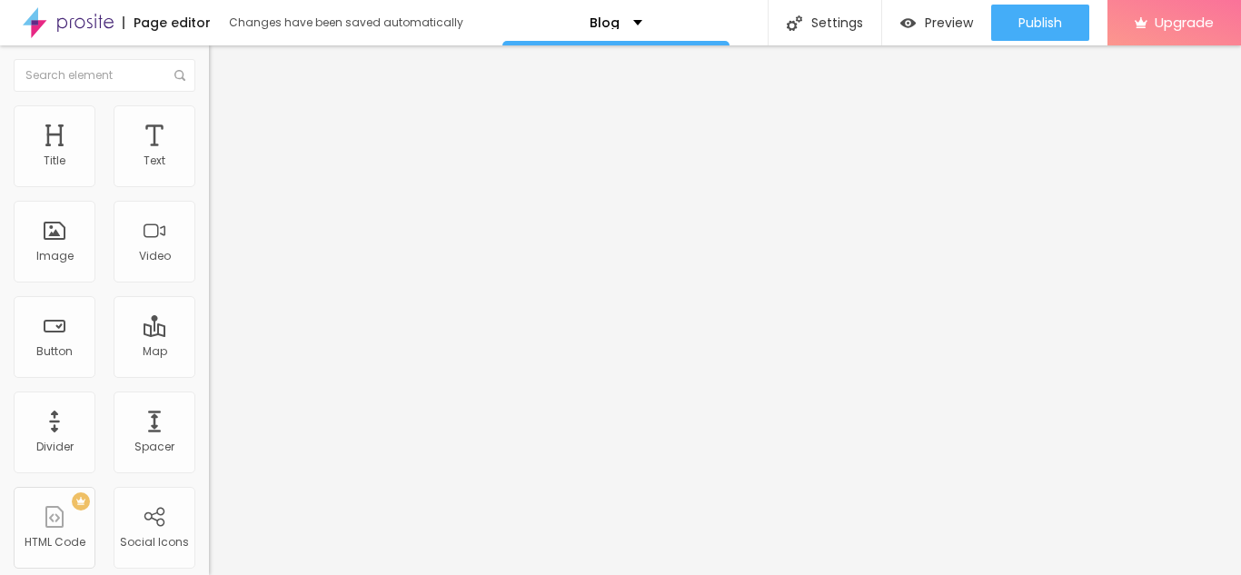
type input "45"
type input "40"
drag, startPoint x: 91, startPoint y: 198, endPoint x: 74, endPoint y: 196, distance: 17.4
type input "40"
click at [209, 186] on input "range" at bounding box center [267, 179] width 117 height 15
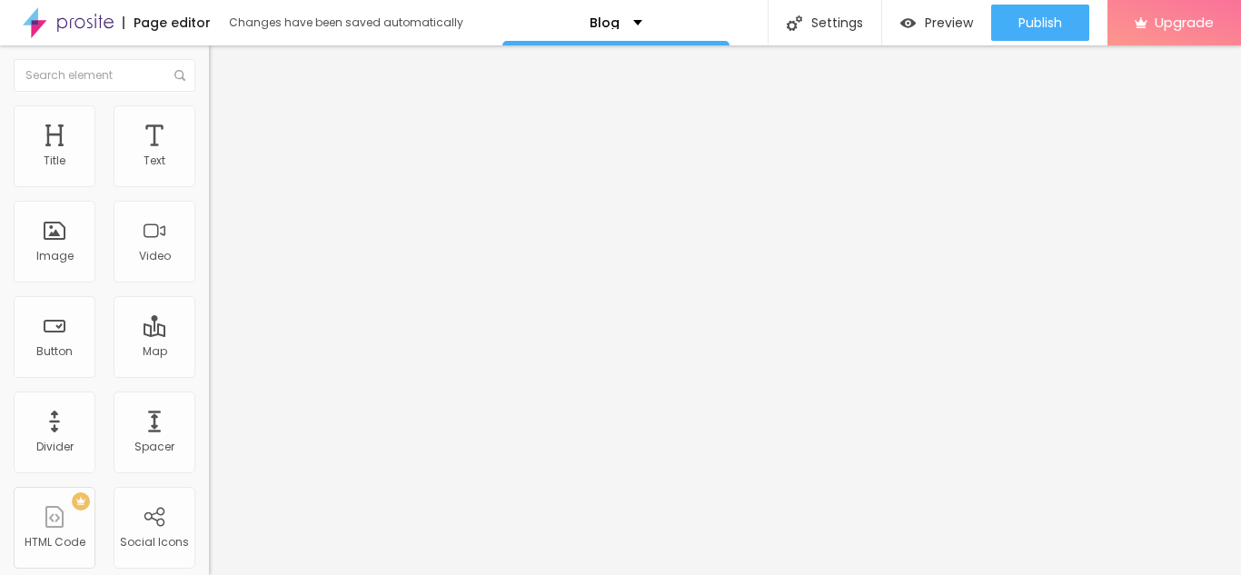
click at [225, 128] on span "Advanced" at bounding box center [254, 135] width 59 height 15
type input "21"
type input "27"
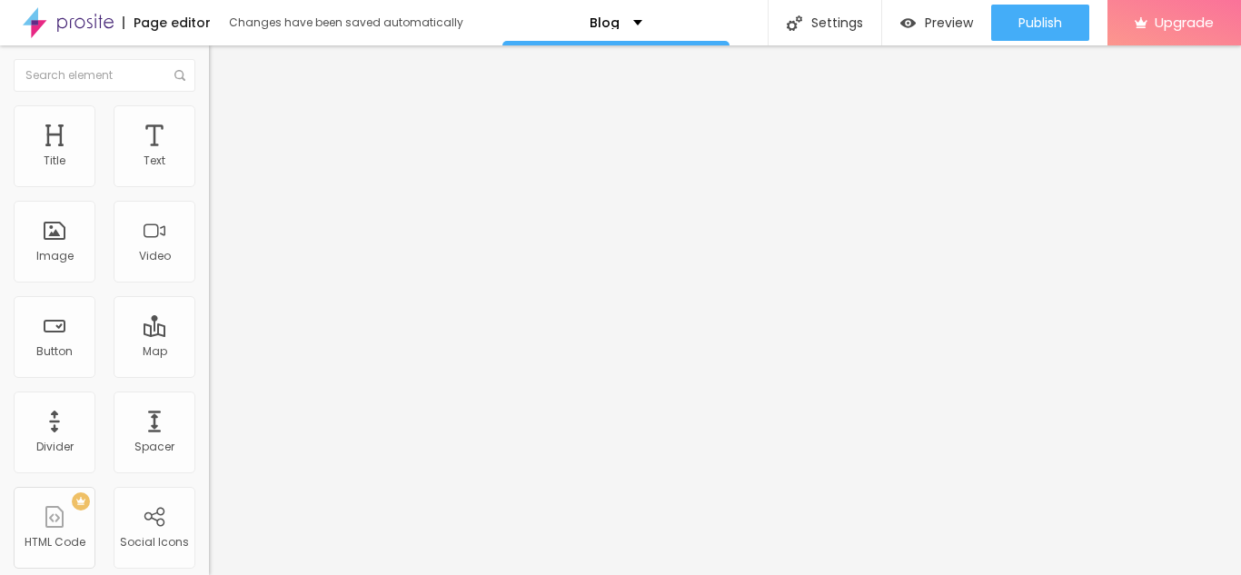
type input "30"
type input "33"
type input "36"
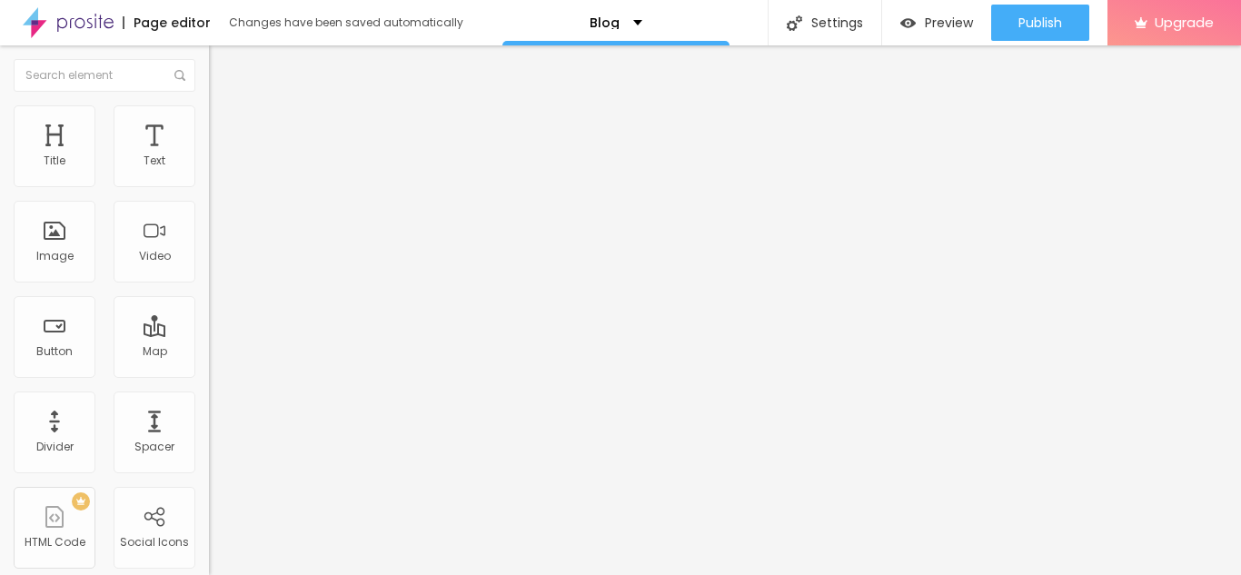
type input "36"
type input "39"
type input "40"
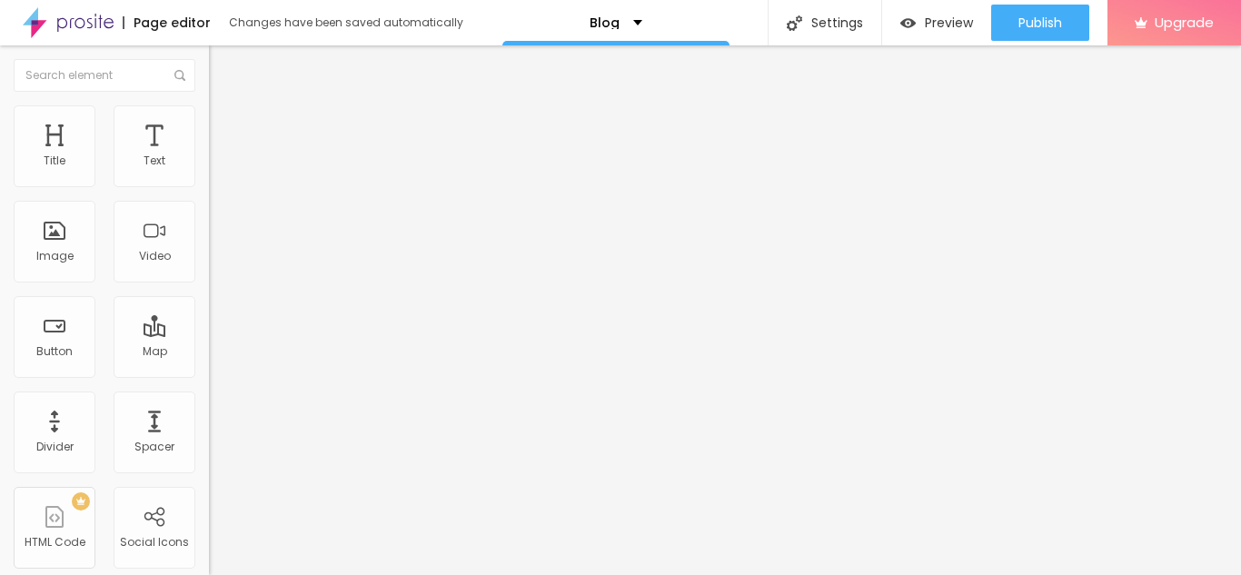
type input "41"
type input "42"
type input "36"
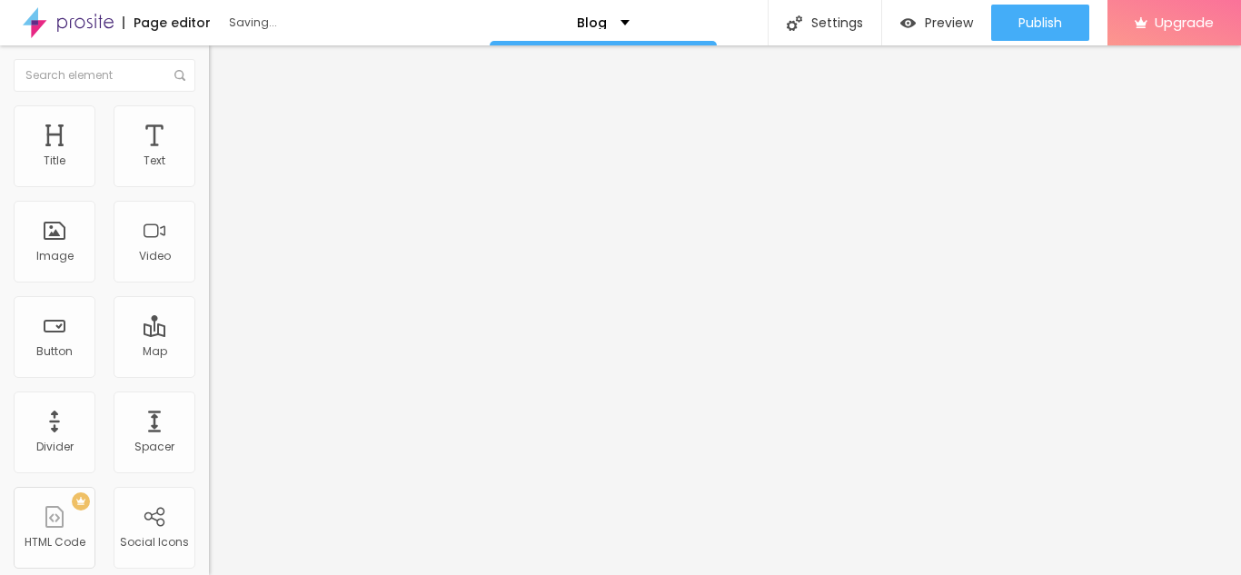
type input "36"
type input "31"
type input "28"
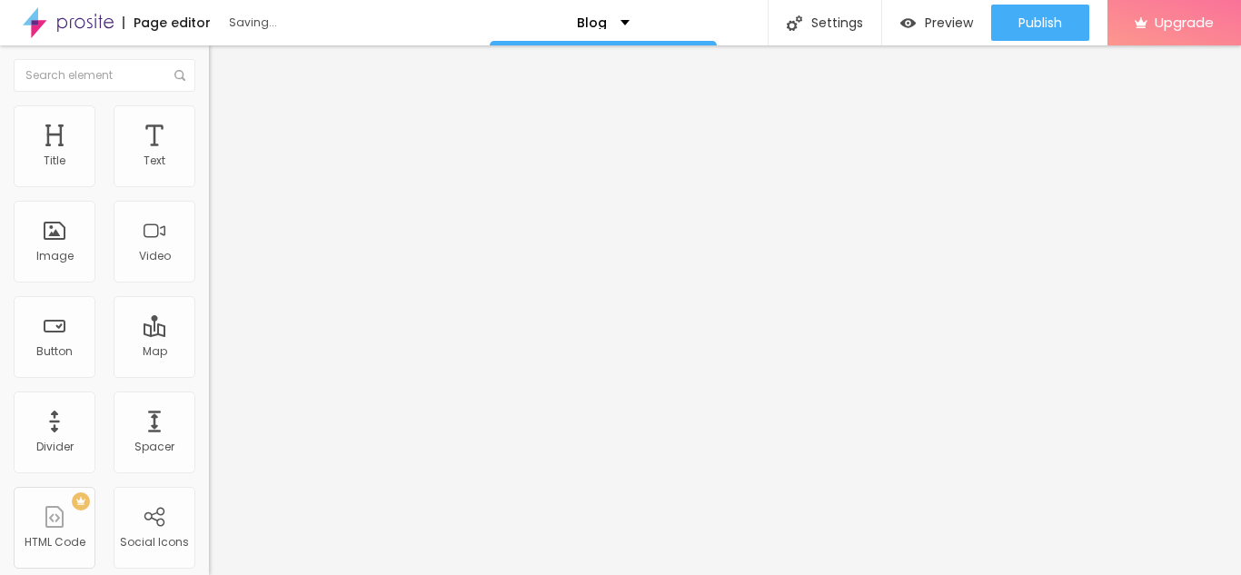
type input "27"
type input "26"
type input "23"
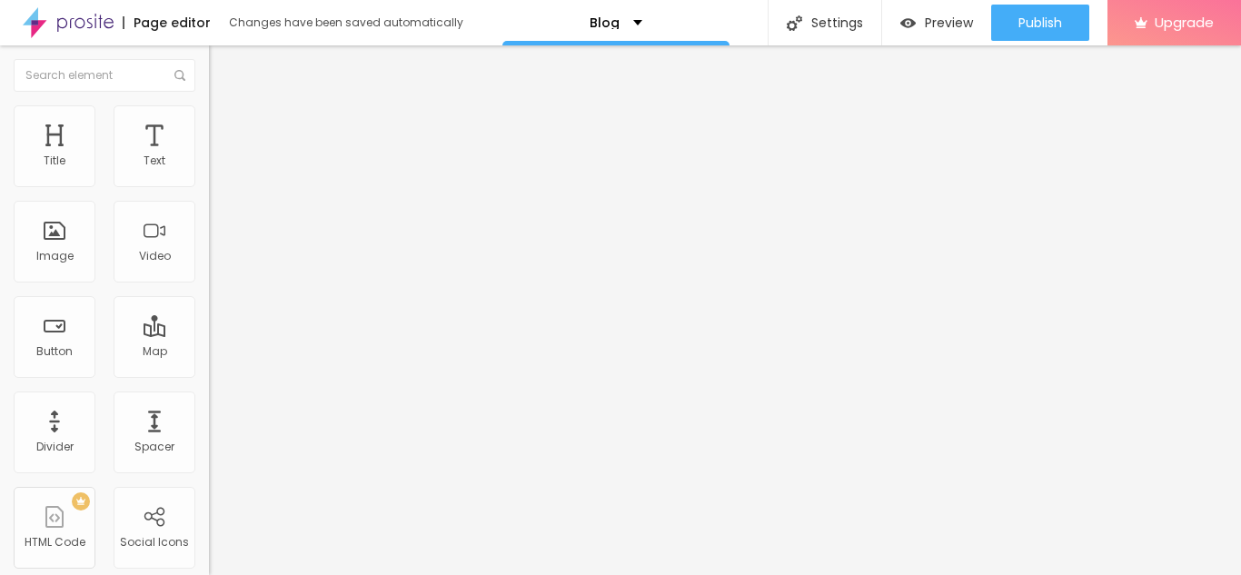
type input "23"
type input "17"
type input "15"
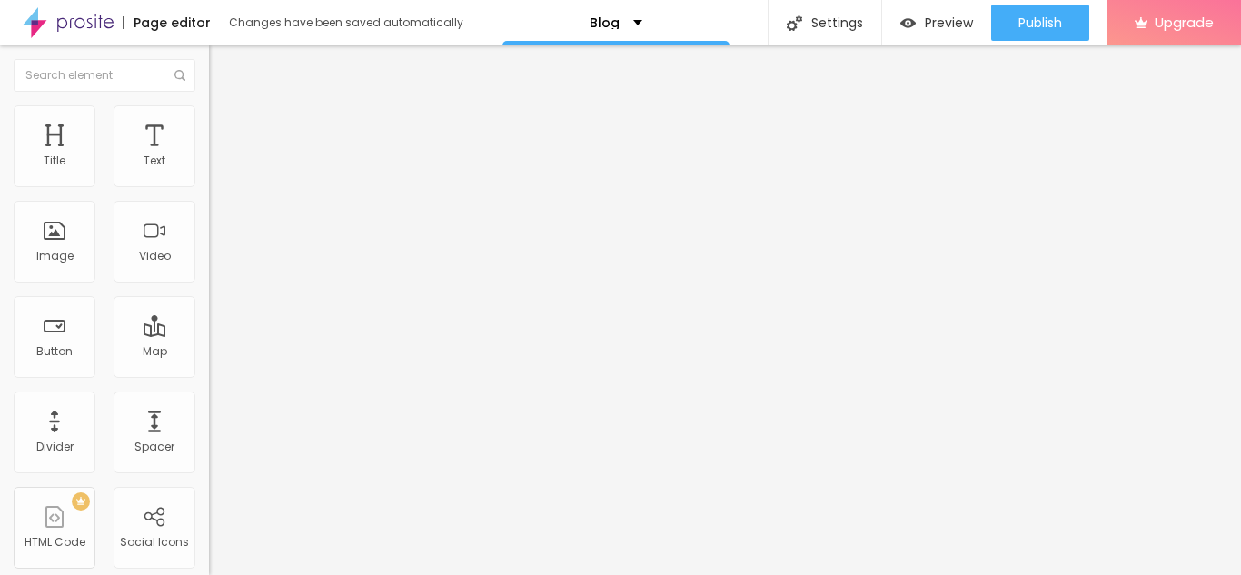
type input "14"
type input "13"
type input "12"
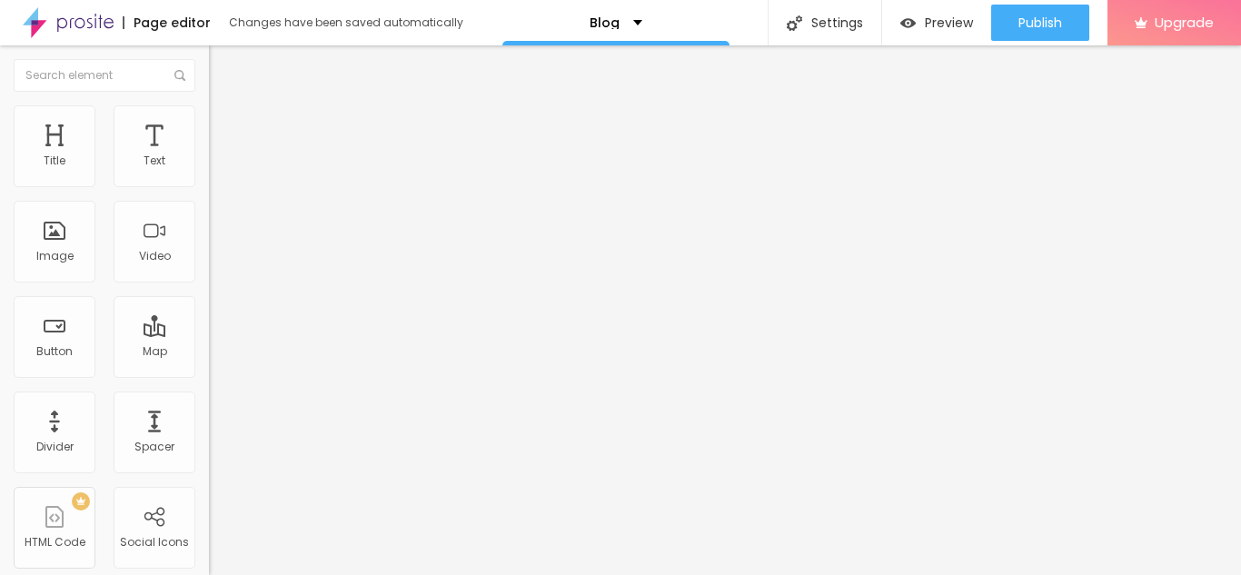
type input "12"
type input "11"
type input "9"
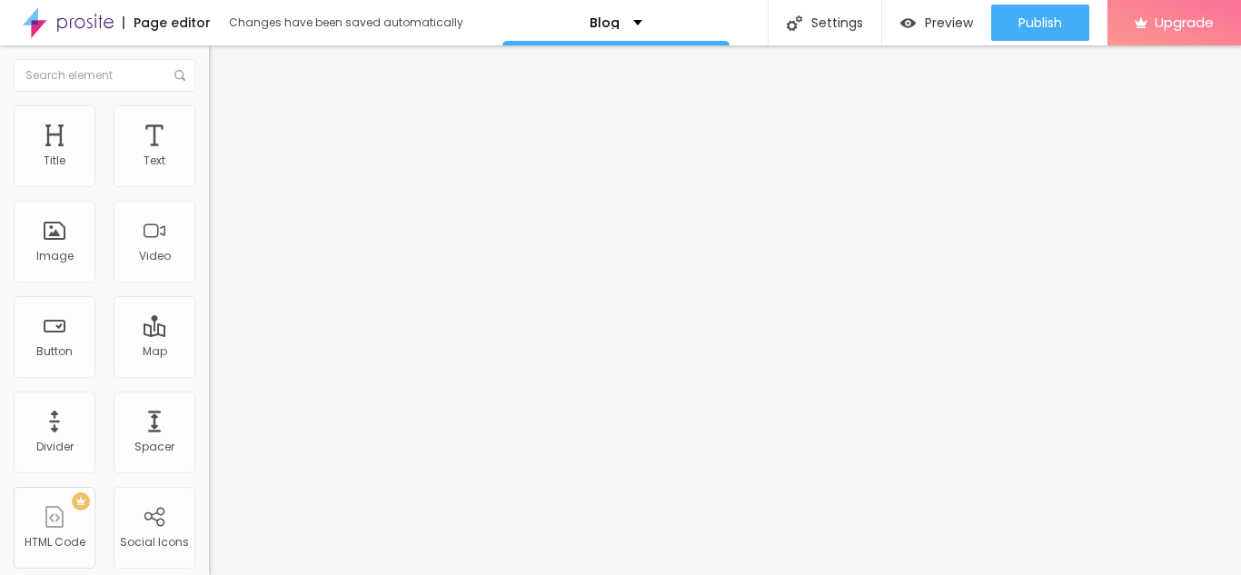
type input "8"
type input "7"
type input "6"
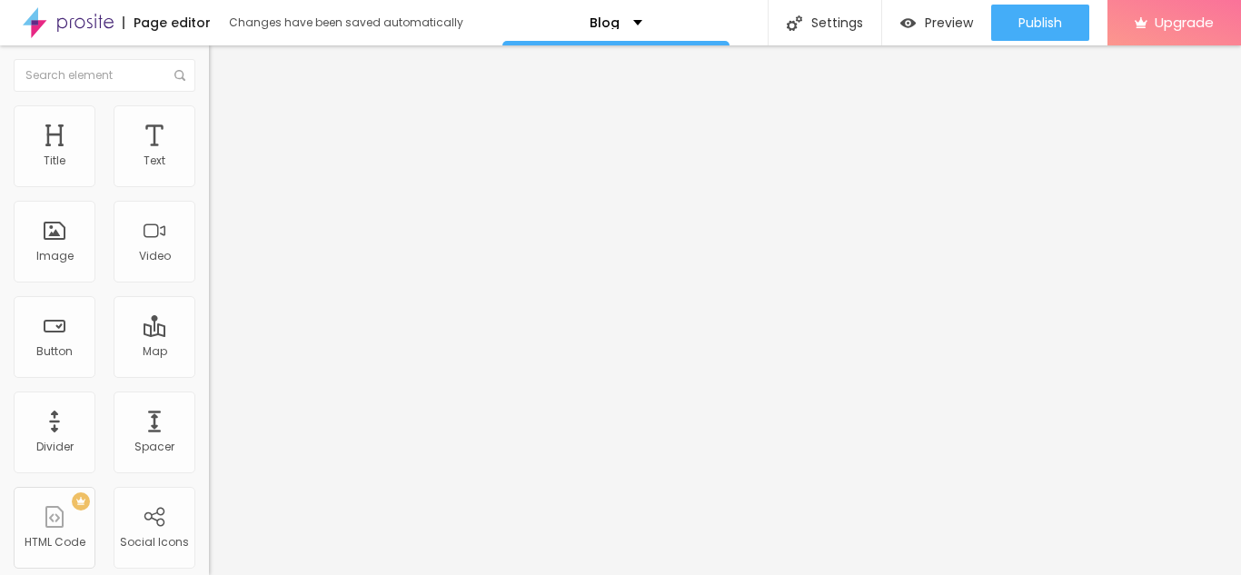
type input "6"
type input "5"
type input "3"
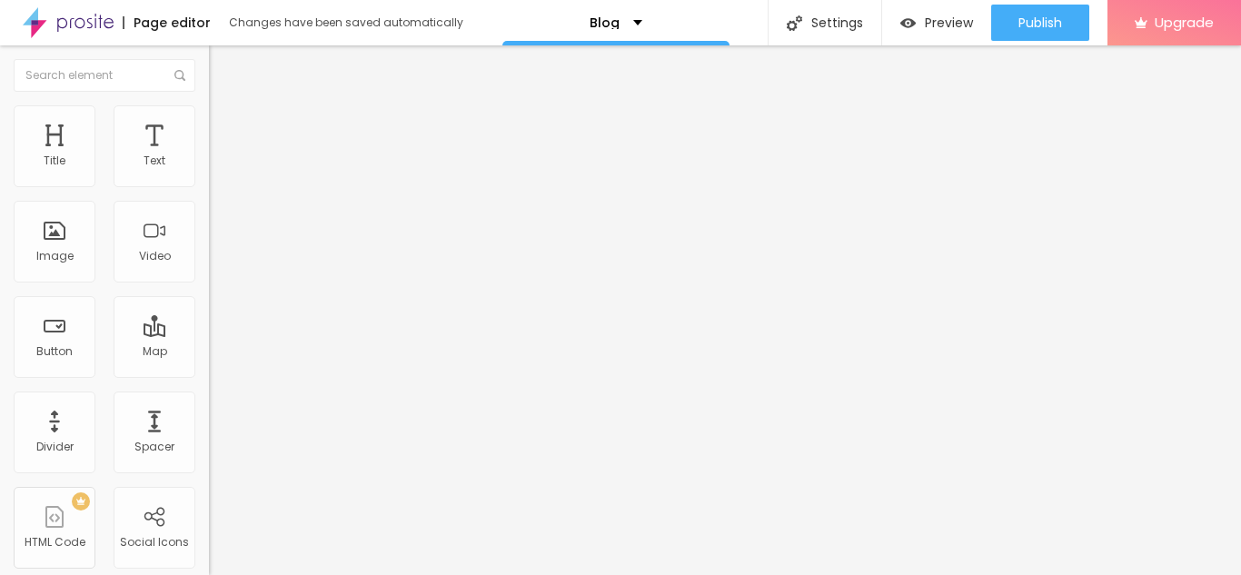
type input "2"
type input "1"
type input "0"
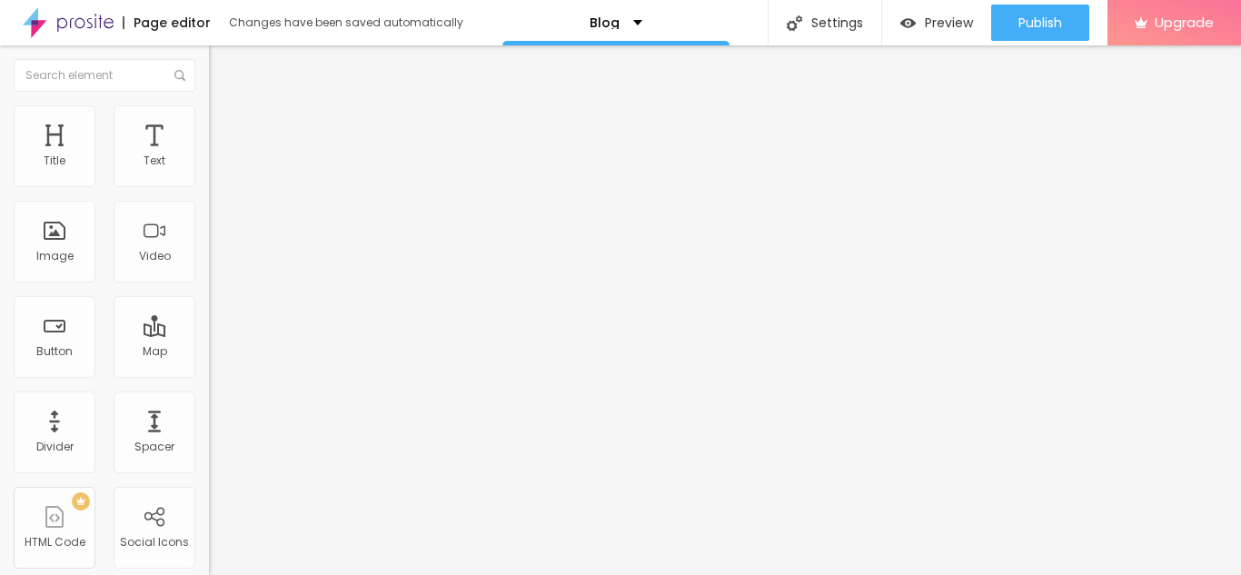
type input "0"
drag, startPoint x: 62, startPoint y: 176, endPoint x: 39, endPoint y: 182, distance: 23.3
type input "0"
click at [209, 352] on input "range" at bounding box center [267, 359] width 117 height 15
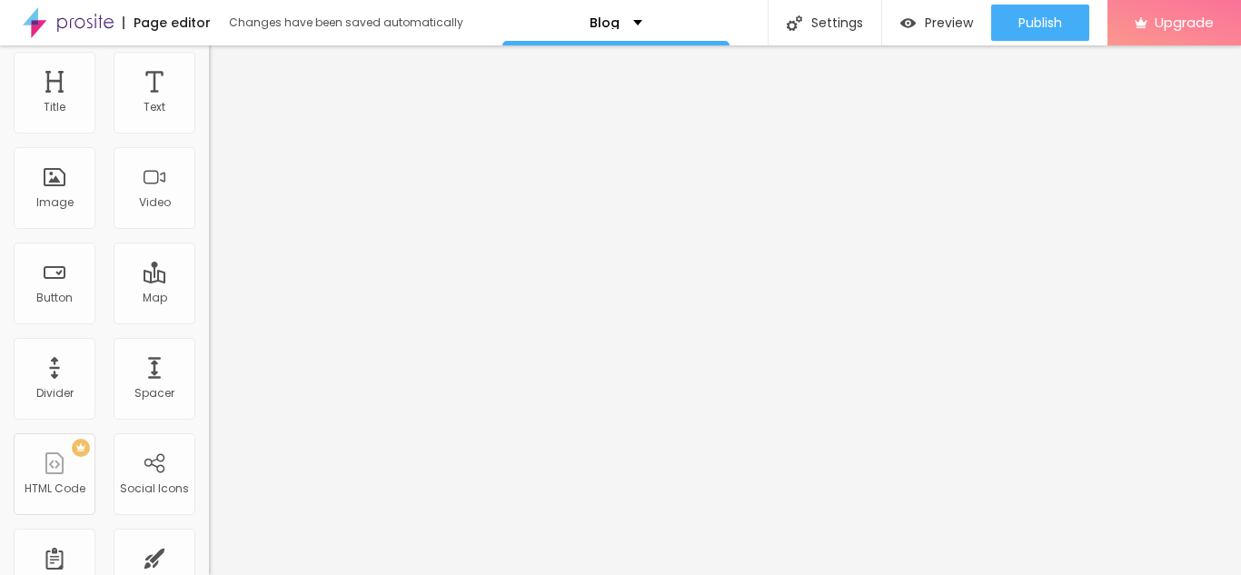
scroll to position [111, 0]
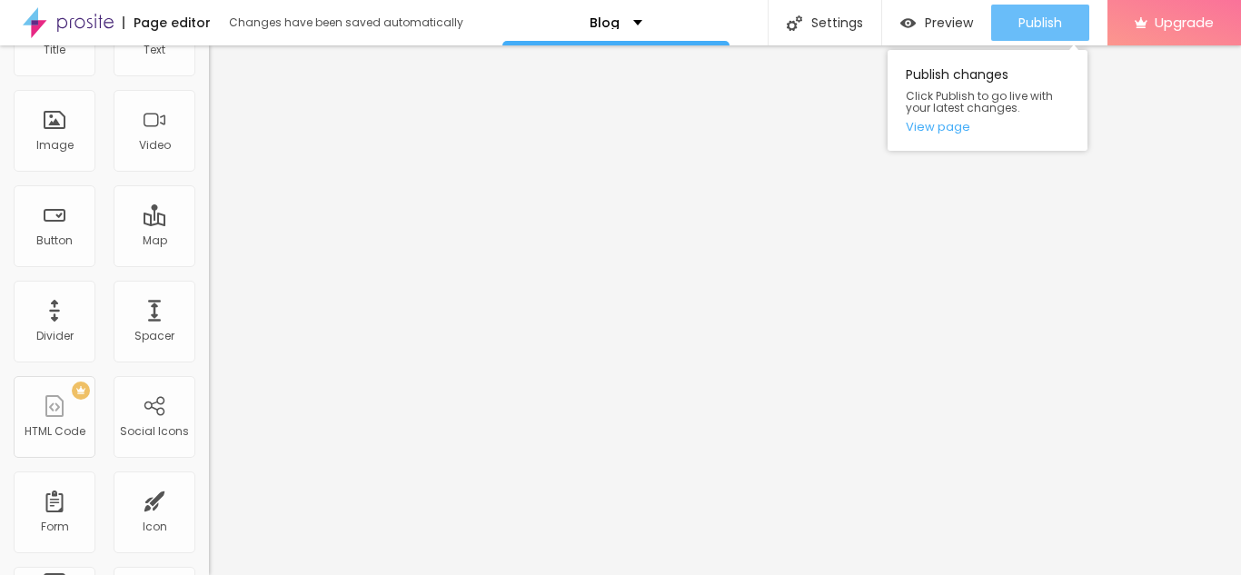
click at [1045, 21] on span "Publish" at bounding box center [1040, 22] width 44 height 15
